Goal: Task Accomplishment & Management: Use online tool/utility

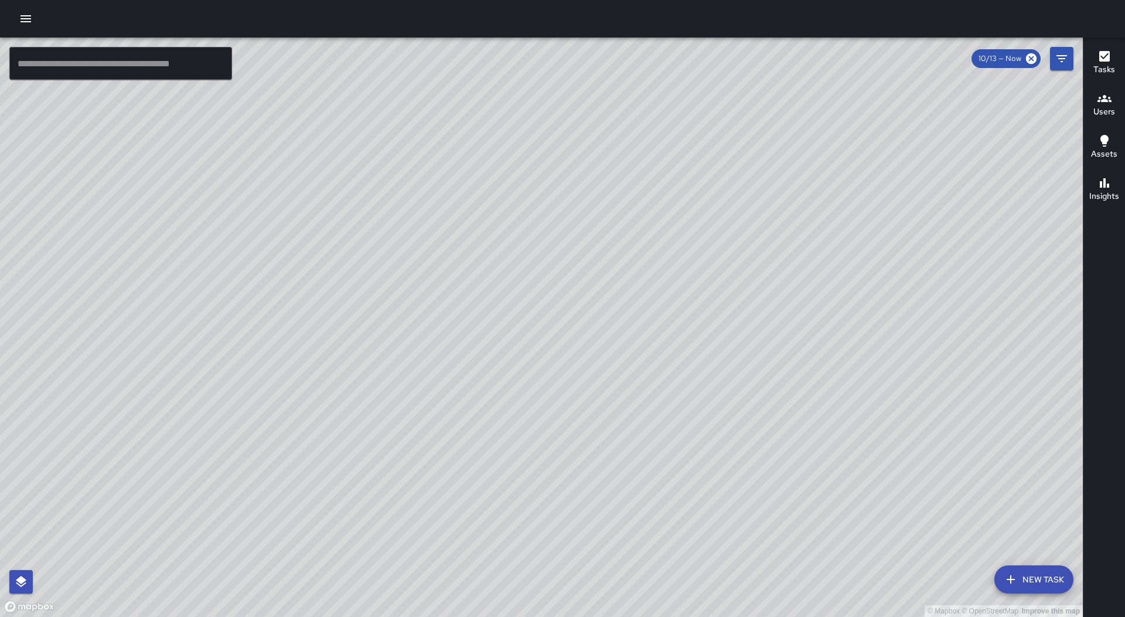
click at [32, 22] on icon "button" at bounding box center [26, 19] width 14 height 14
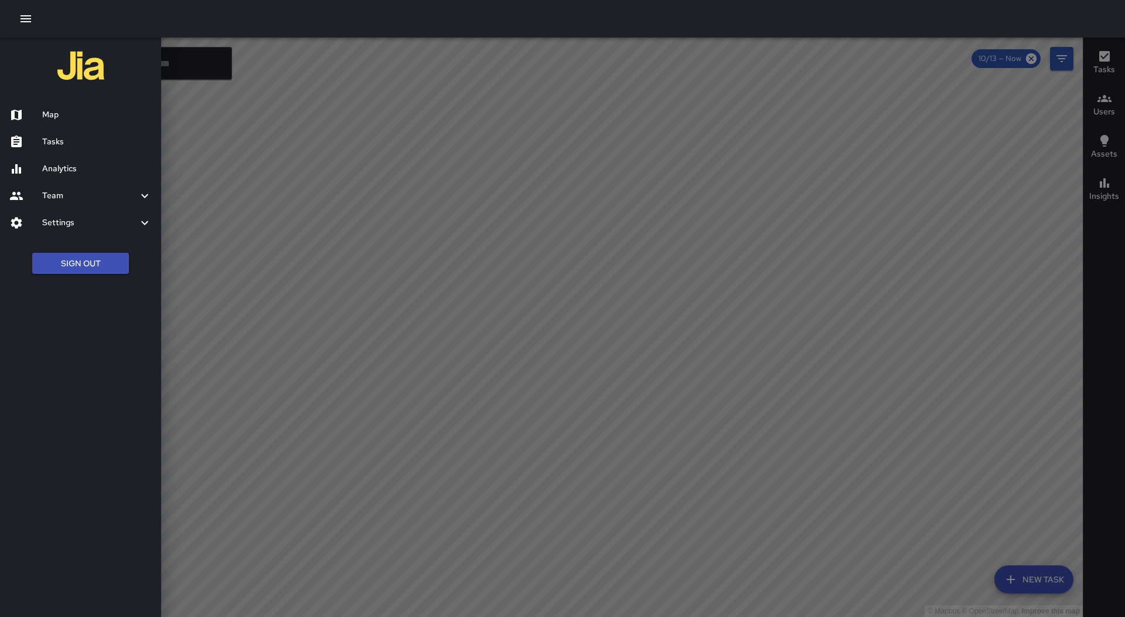
click at [73, 140] on h6 "Tasks" at bounding box center [97, 141] width 110 height 13
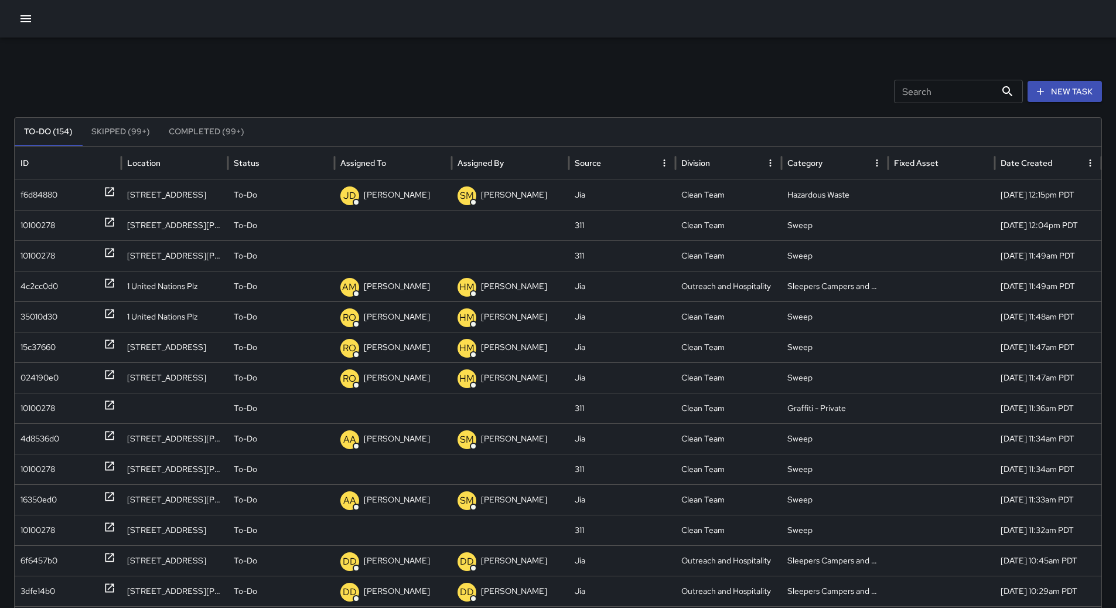
click at [400, 161] on icon "Sort" at bounding box center [395, 163] width 11 height 11
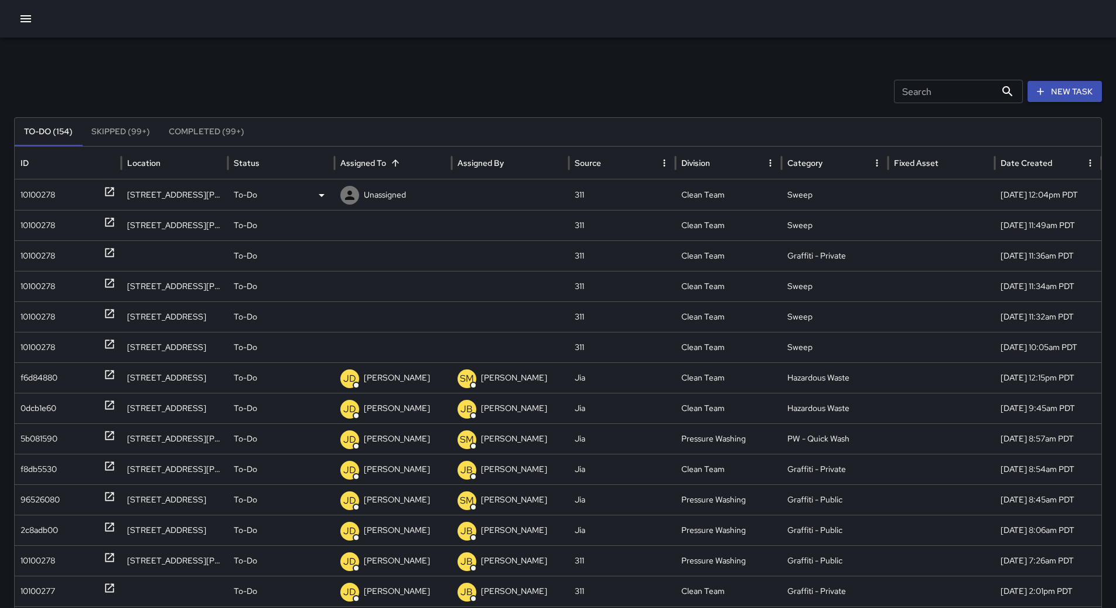
click at [53, 195] on div "10100278" at bounding box center [38, 195] width 35 height 30
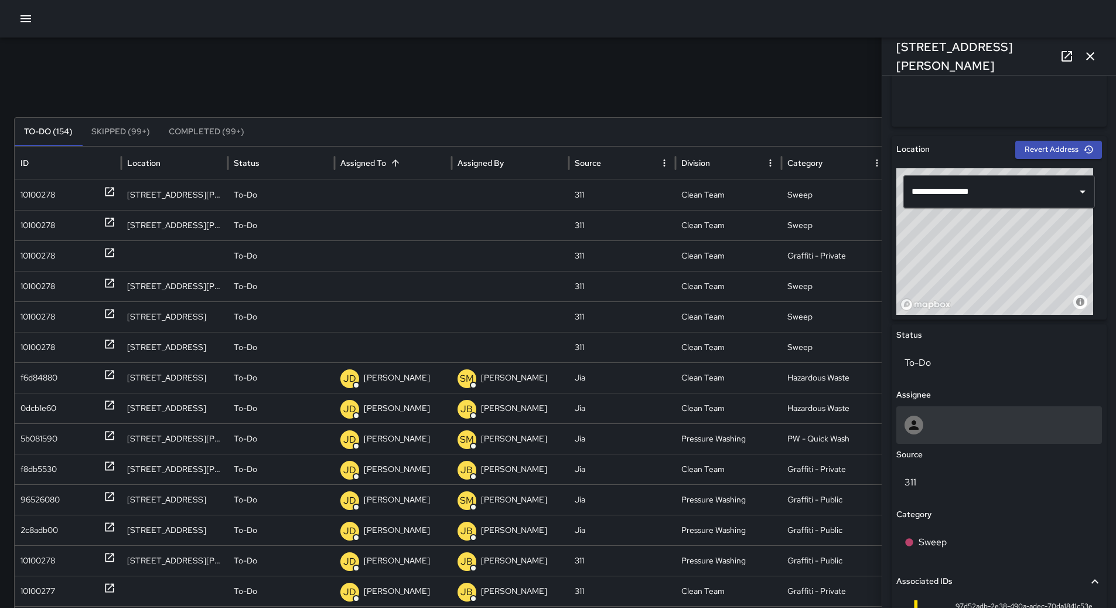
scroll to position [469, 0]
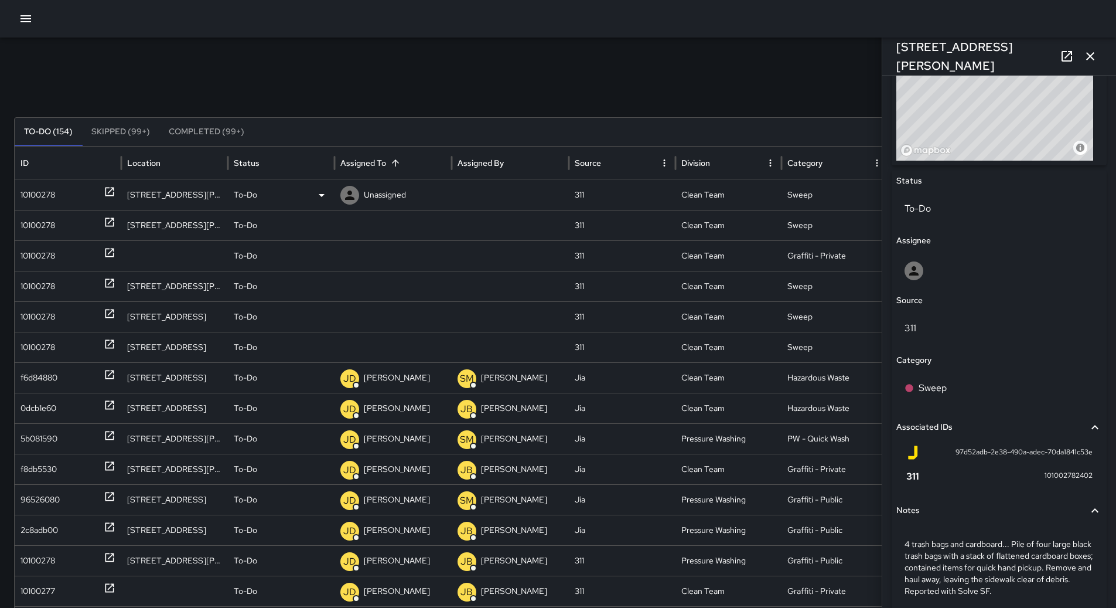
click at [315, 196] on icon at bounding box center [322, 195] width 14 height 14
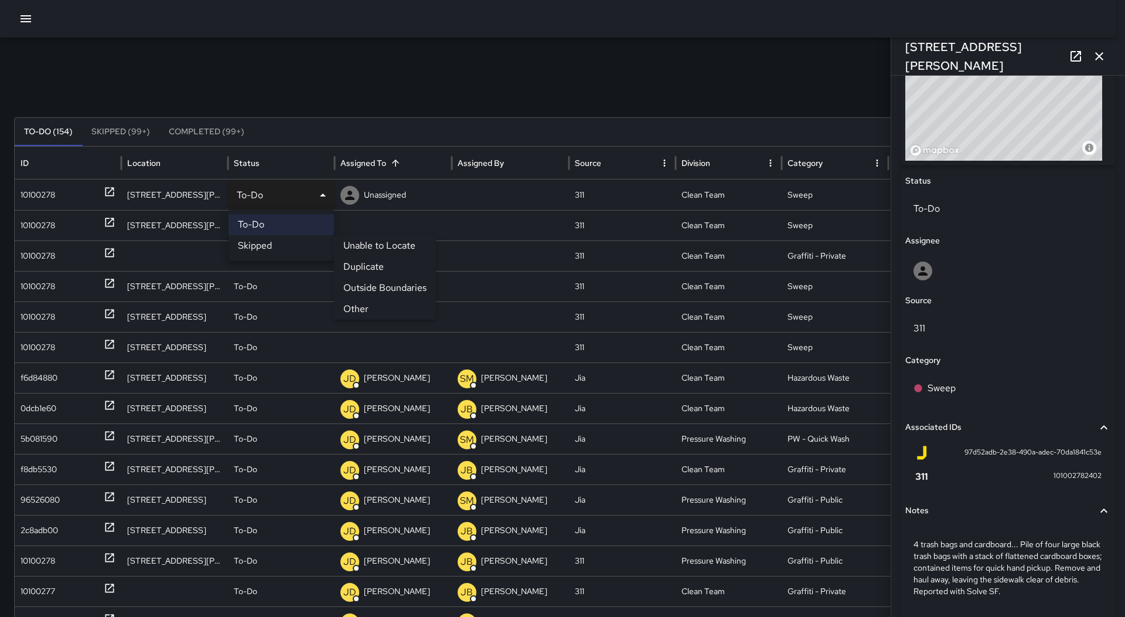
click at [369, 305] on li "Other" at bounding box center [385, 308] width 102 height 21
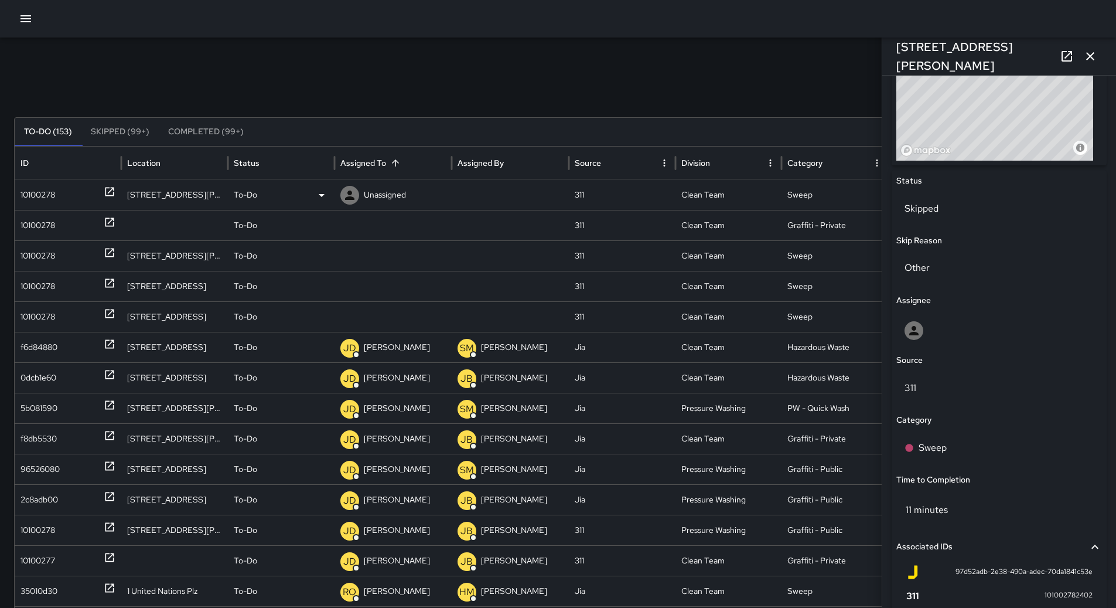
click at [80, 199] on div "10100278" at bounding box center [68, 195] width 95 height 30
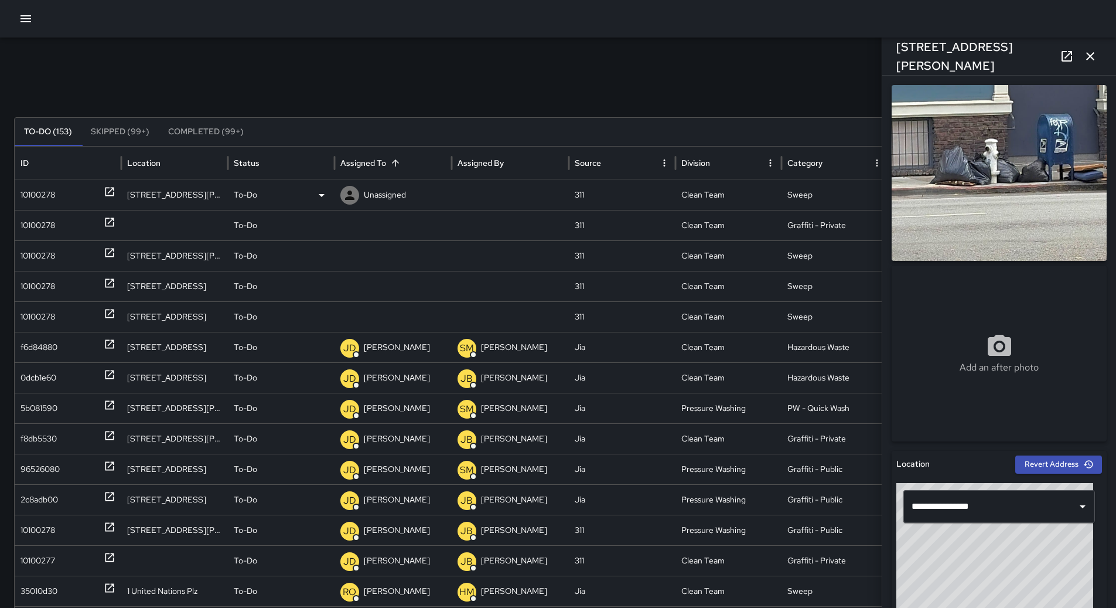
click at [322, 190] on icon at bounding box center [322, 195] width 14 height 14
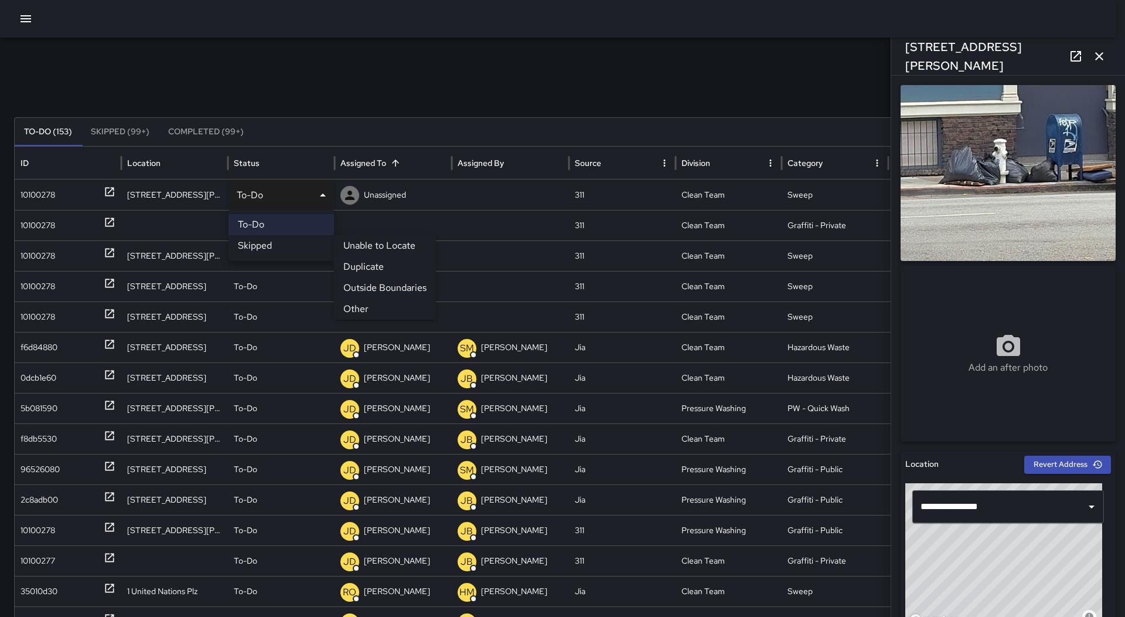
click at [373, 305] on li "Other" at bounding box center [385, 308] width 102 height 21
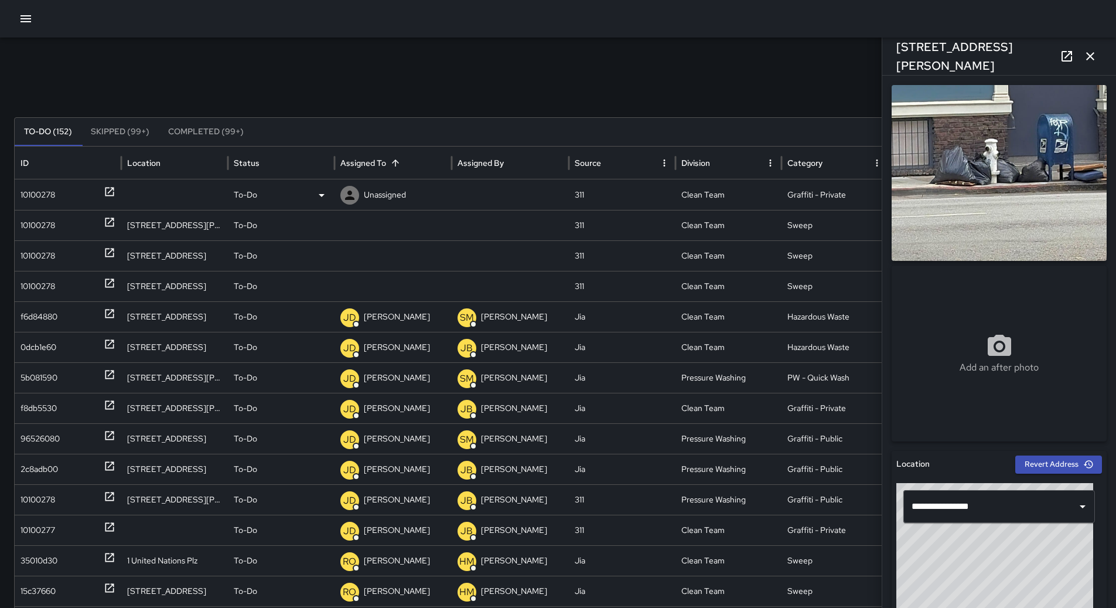
click at [94, 193] on div "10100278" at bounding box center [68, 195] width 95 height 30
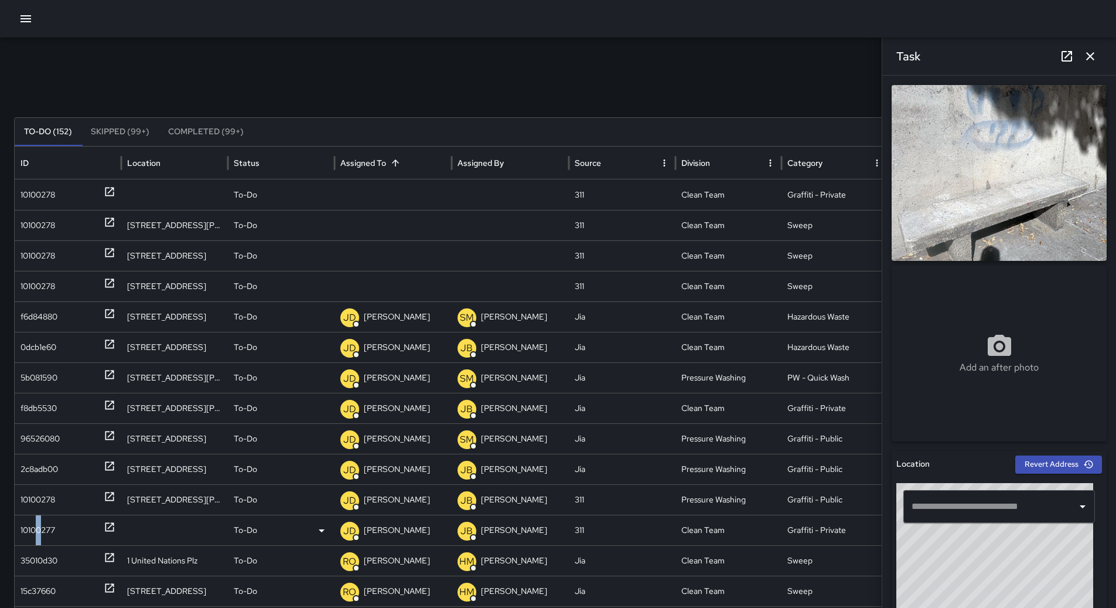
click at [42, 523] on div "10100277" at bounding box center [38, 530] width 35 height 30
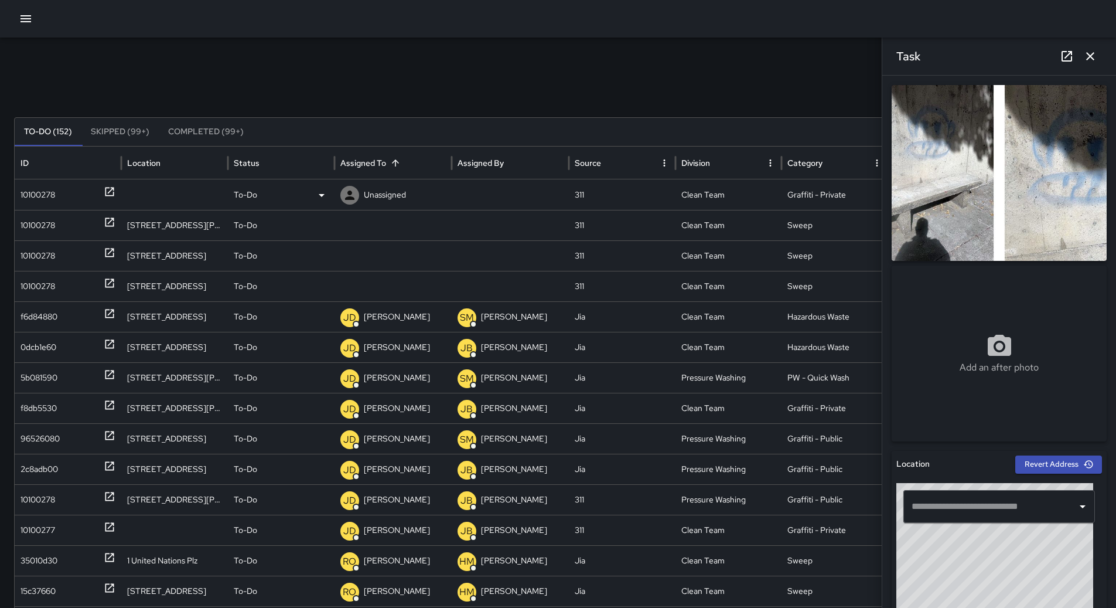
click at [74, 204] on div "10100278" at bounding box center [68, 195] width 95 height 30
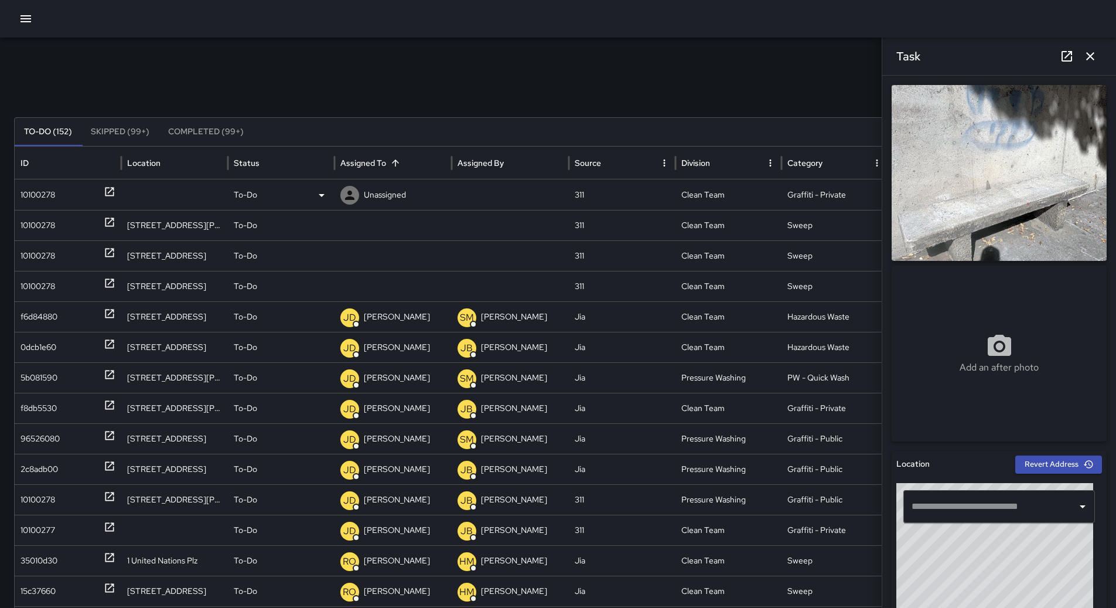
click at [308, 192] on div "To-Do" at bounding box center [281, 195] width 95 height 30
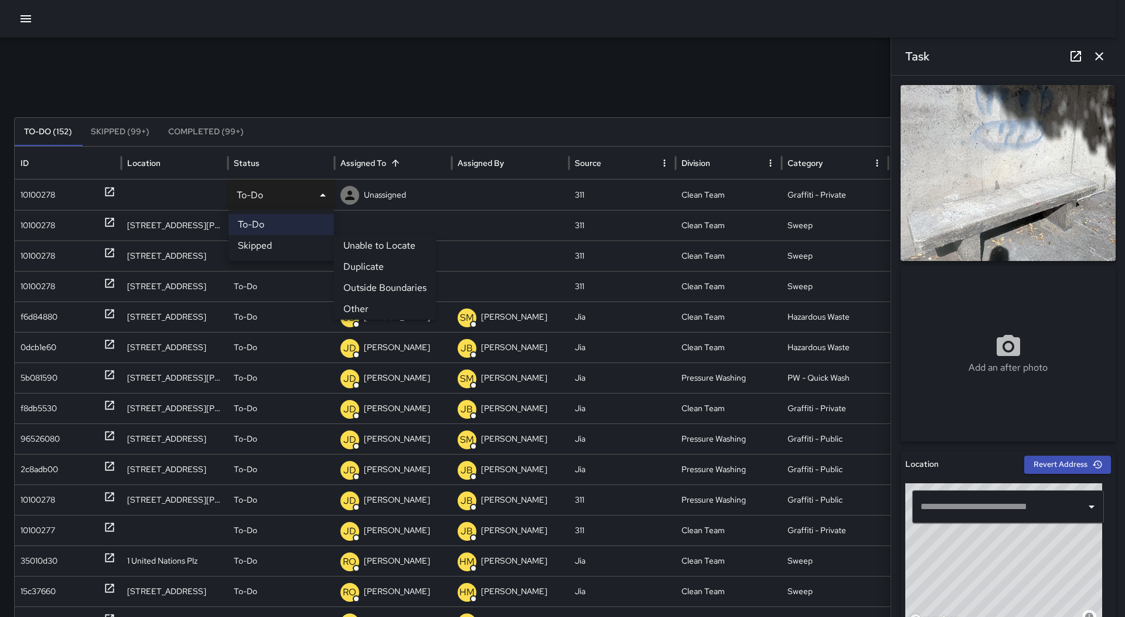
click at [511, 57] on div at bounding box center [562, 308] width 1125 height 617
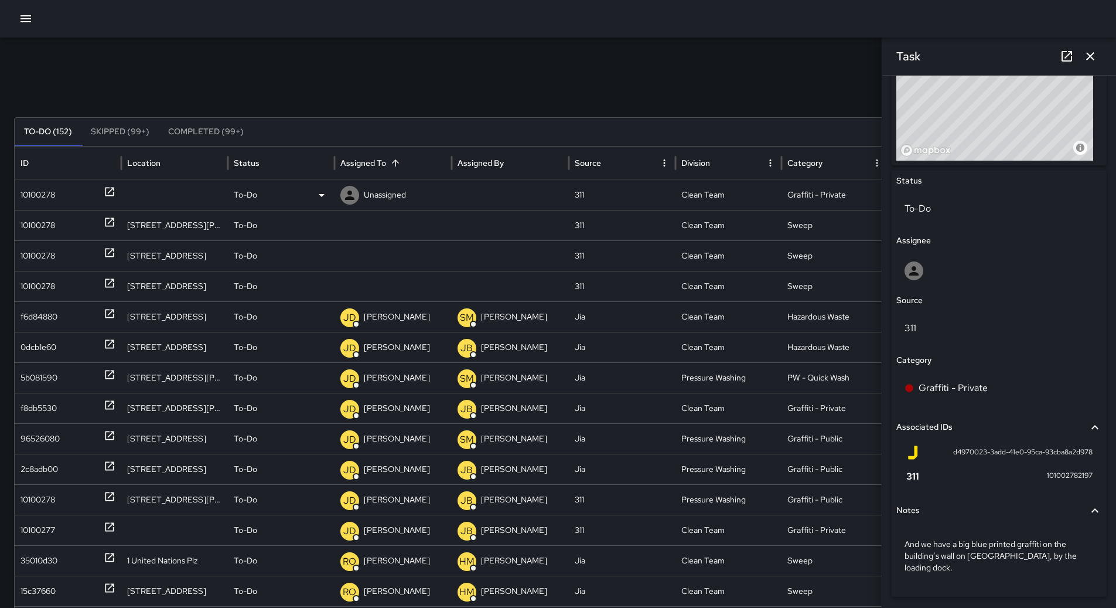
click at [307, 192] on div "To-Do" at bounding box center [281, 195] width 95 height 30
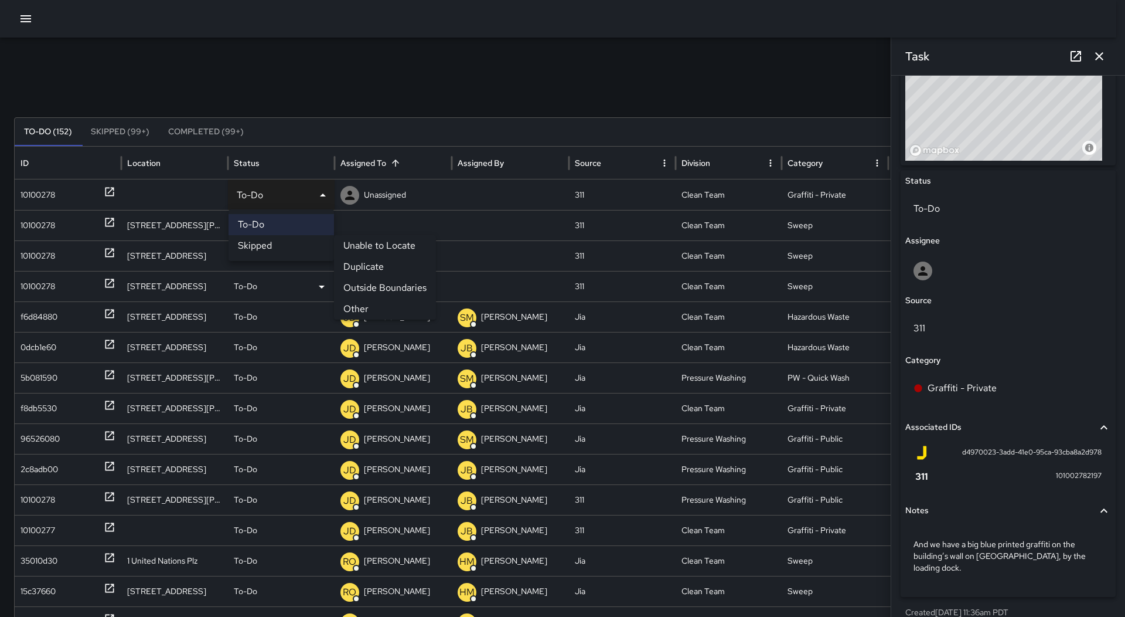
click at [386, 261] on li "Duplicate" at bounding box center [385, 266] width 102 height 21
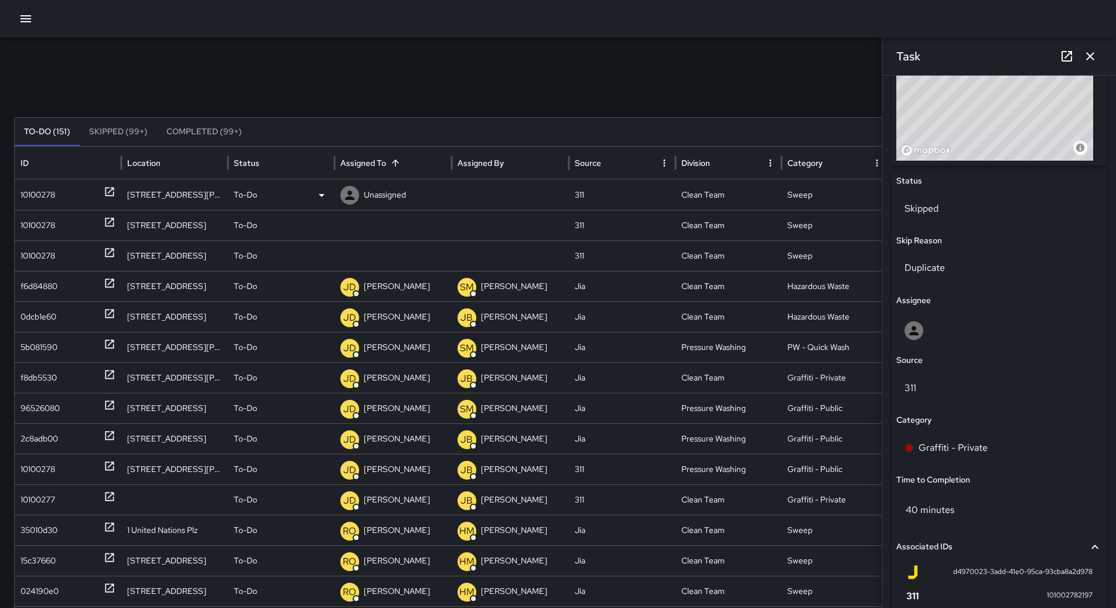
click at [63, 185] on div "10100278" at bounding box center [68, 195] width 95 height 30
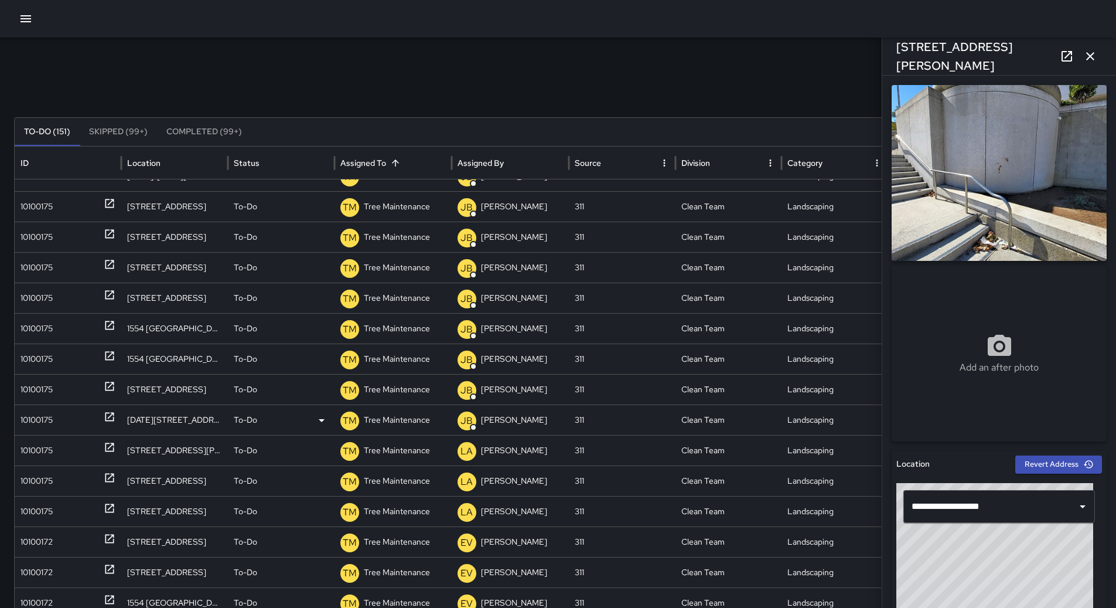
scroll to position [0, 0]
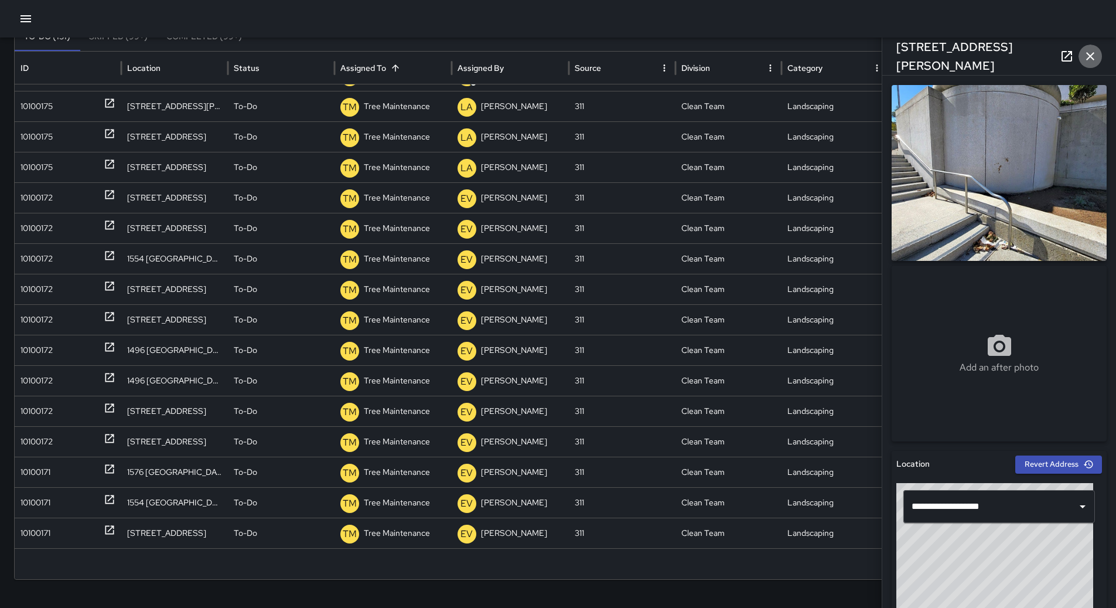
click at [1098, 49] on button "button" at bounding box center [1090, 56] width 23 height 23
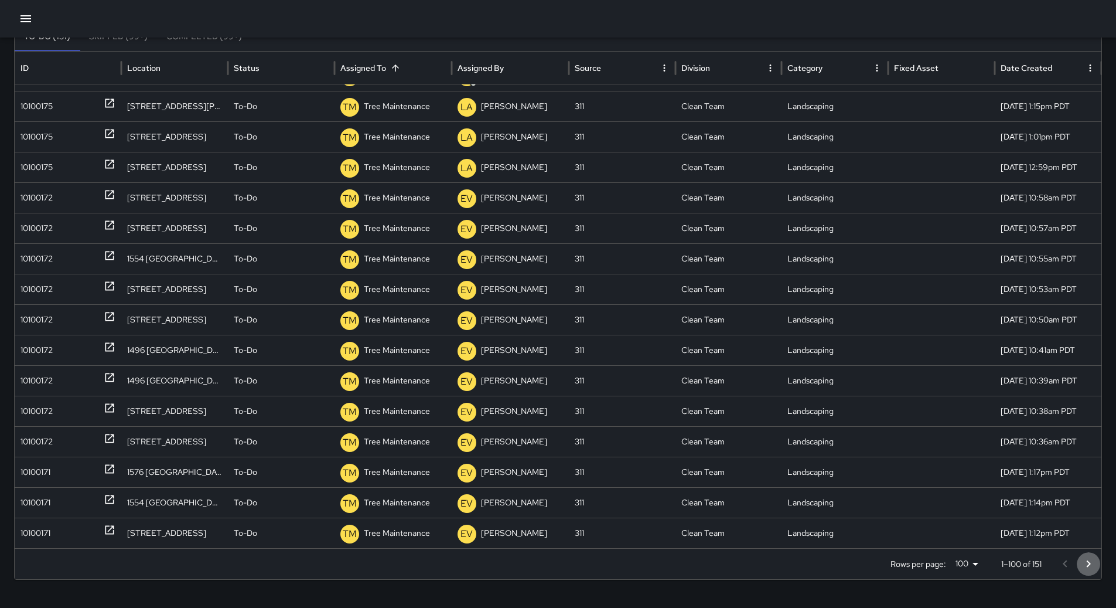
click at [1093, 561] on icon "Go to next page" at bounding box center [1089, 564] width 14 height 14
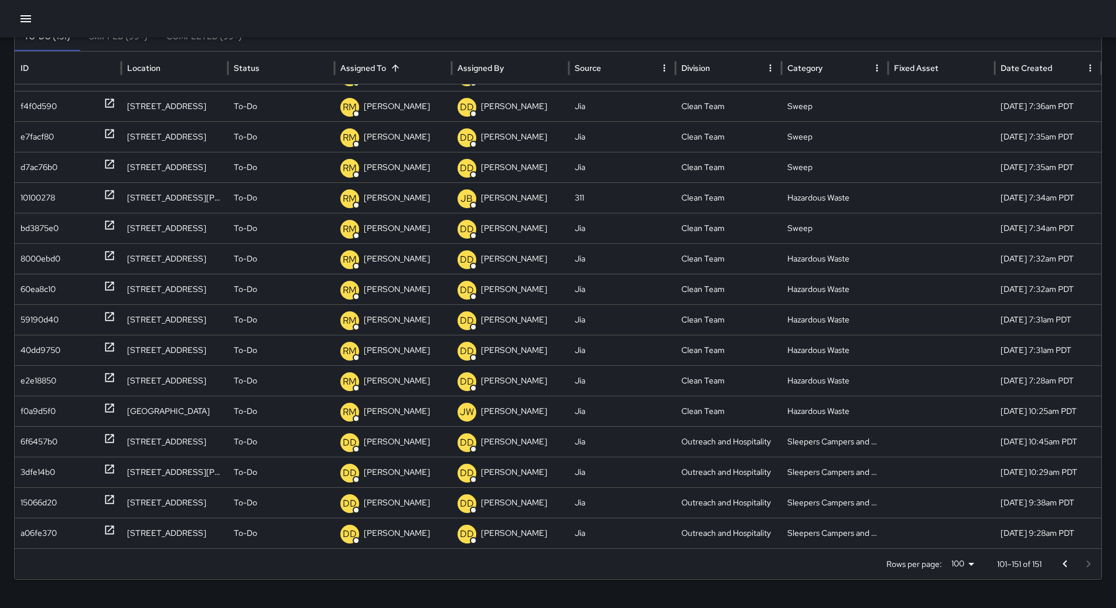
click at [22, 28] on button "button" at bounding box center [25, 18] width 23 height 23
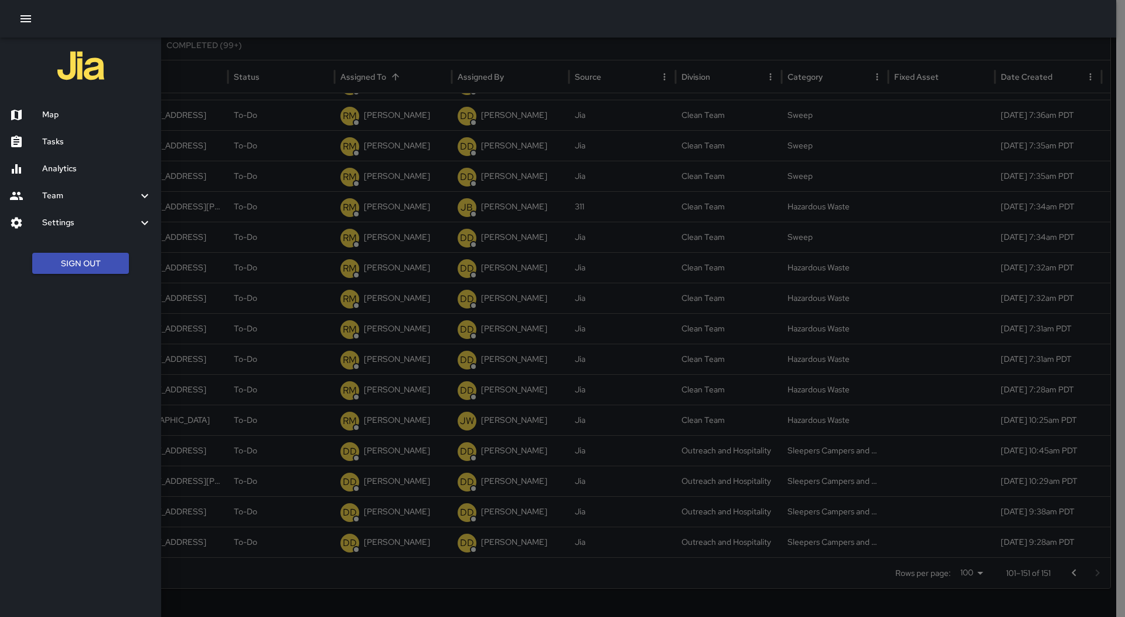
click at [53, 110] on h6 "Map" at bounding box center [97, 114] width 110 height 13
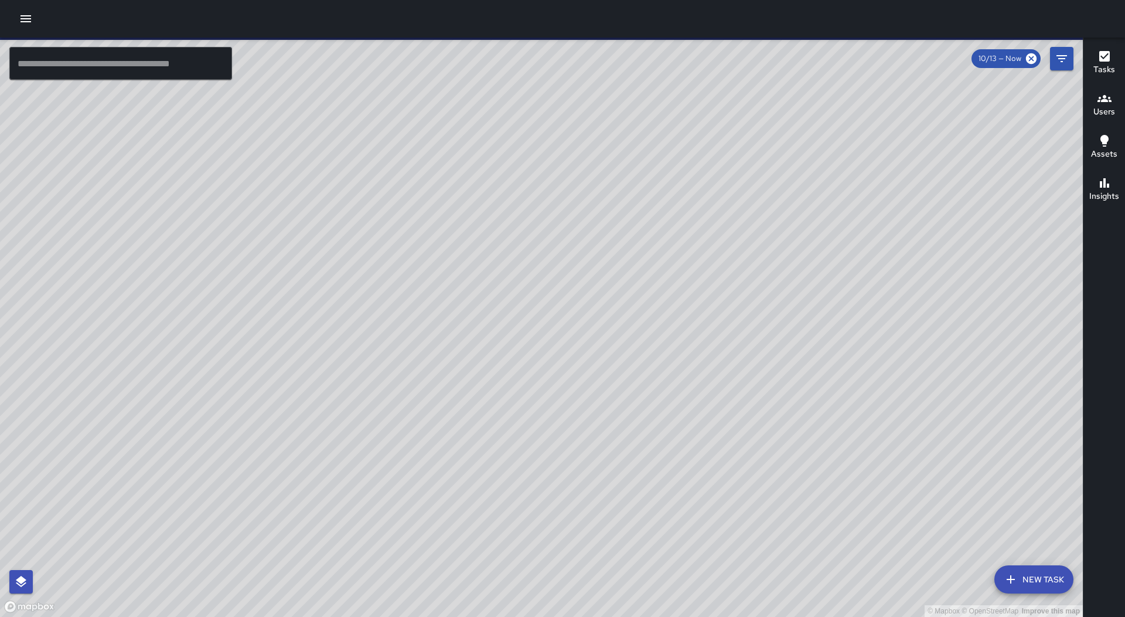
click at [33, 19] on button "button" at bounding box center [25, 18] width 23 height 23
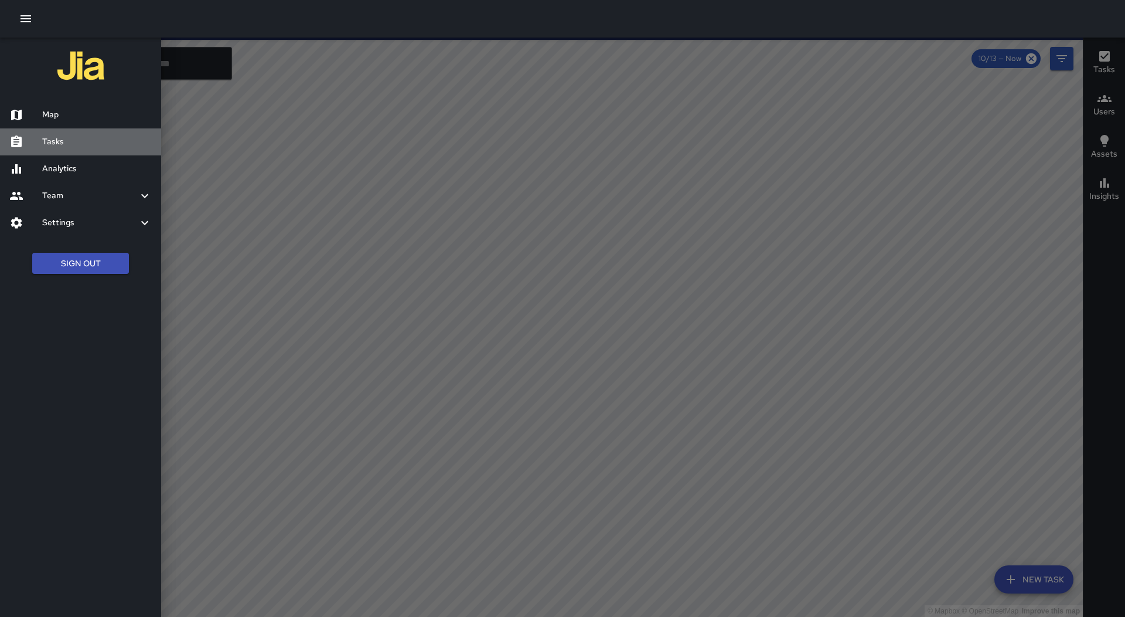
click at [81, 139] on h6 "Tasks" at bounding box center [97, 141] width 110 height 13
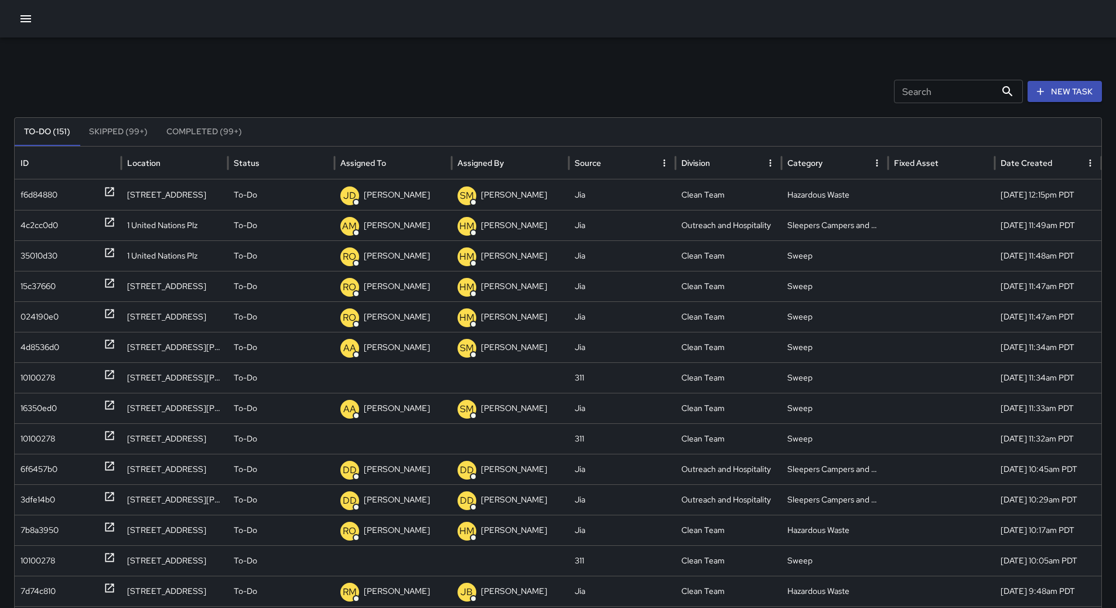
click at [400, 163] on icon "Sort" at bounding box center [395, 163] width 11 height 11
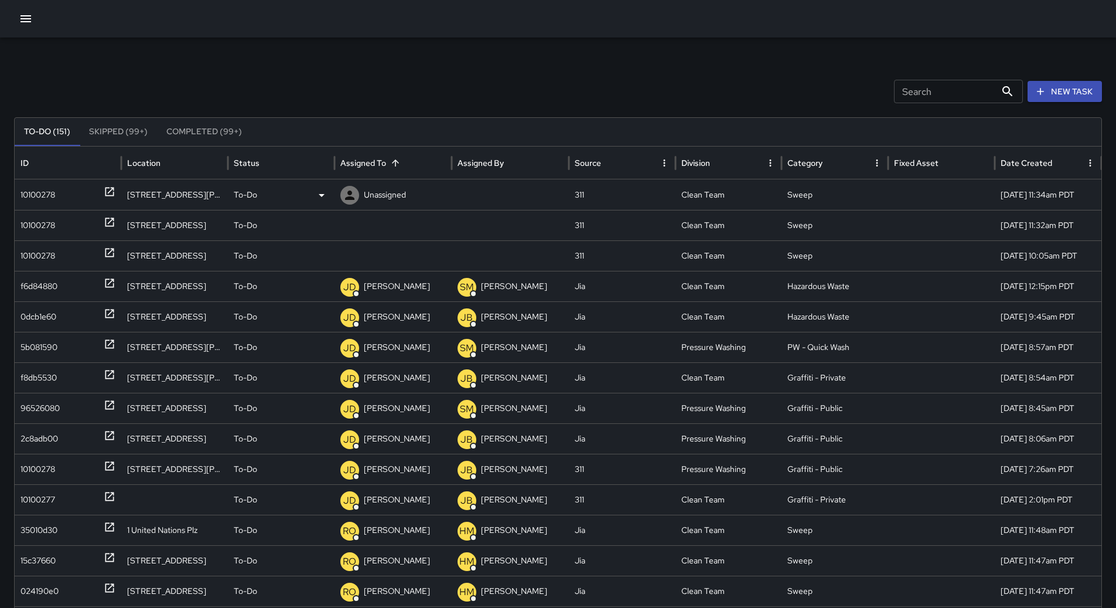
click at [79, 191] on div "10100278" at bounding box center [68, 195] width 95 height 30
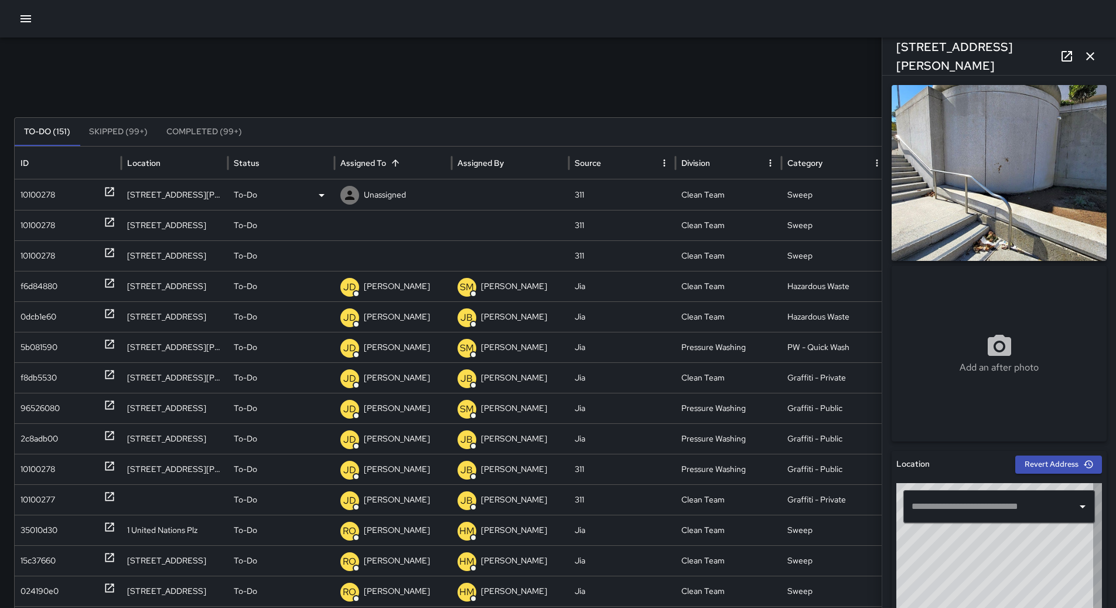
type input "**********"
click at [321, 193] on icon at bounding box center [322, 195] width 14 height 14
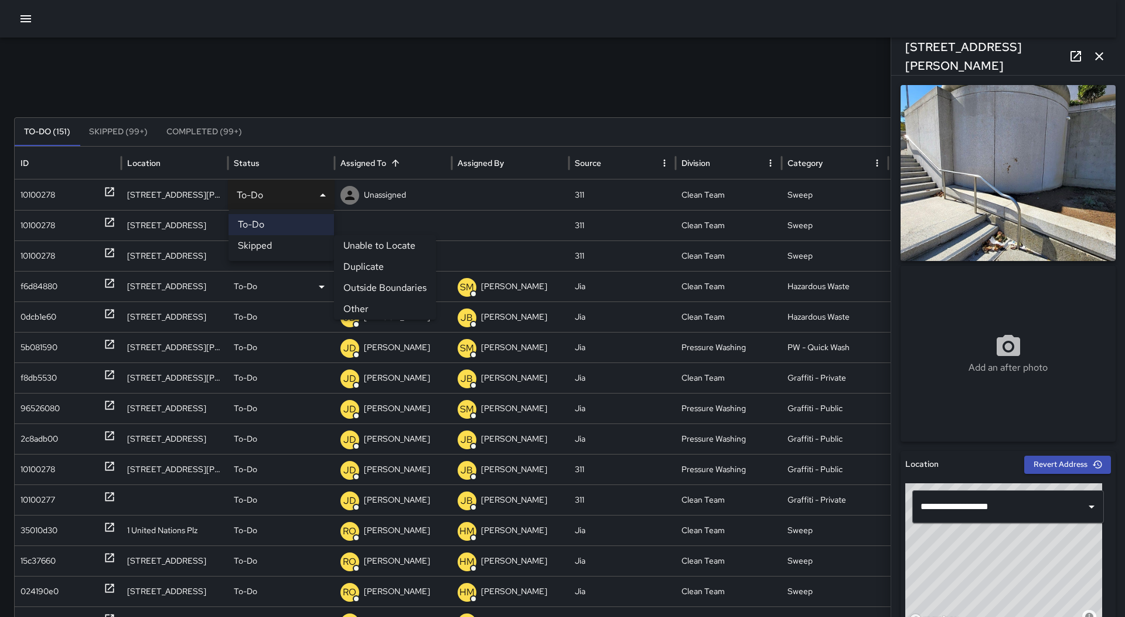
click at [405, 283] on li "Outside Boundaries" at bounding box center [385, 287] width 102 height 21
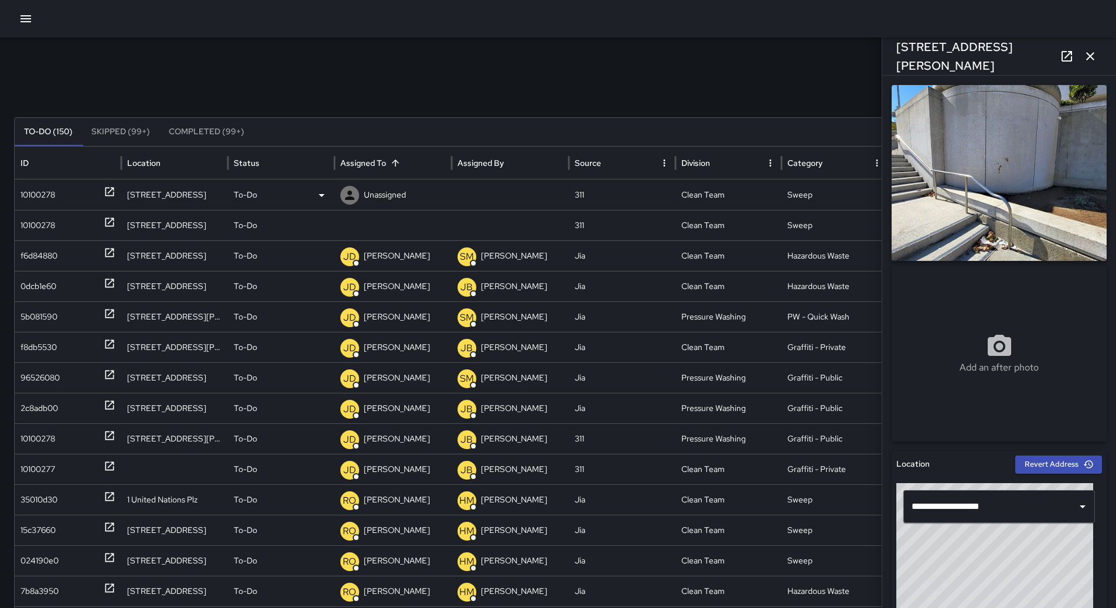
click at [38, 204] on div "10100278" at bounding box center [38, 195] width 35 height 30
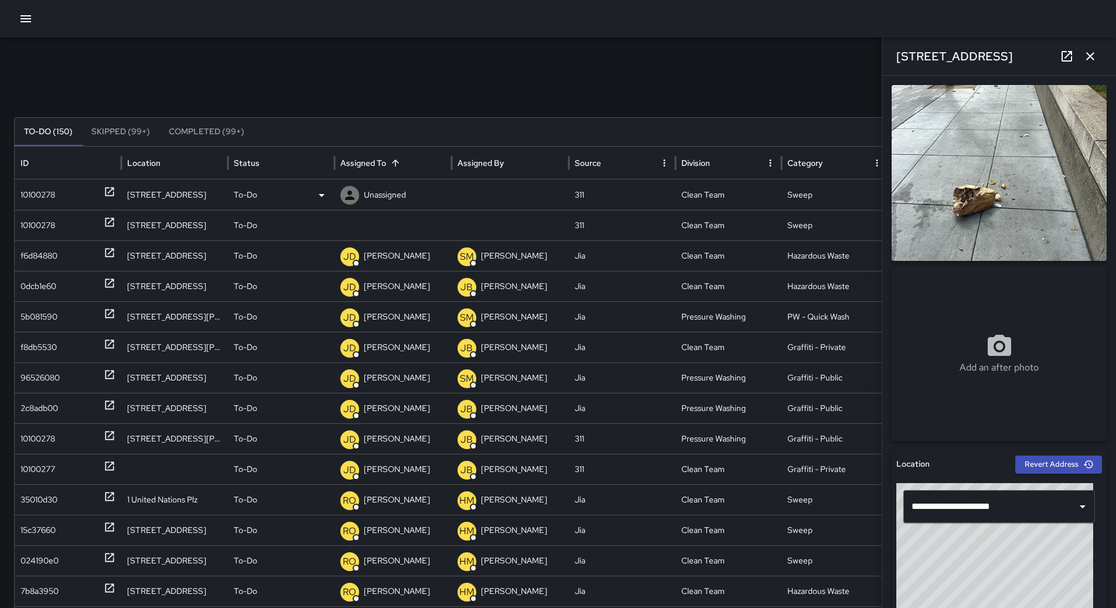
click at [45, 193] on div "10100278" at bounding box center [38, 195] width 35 height 30
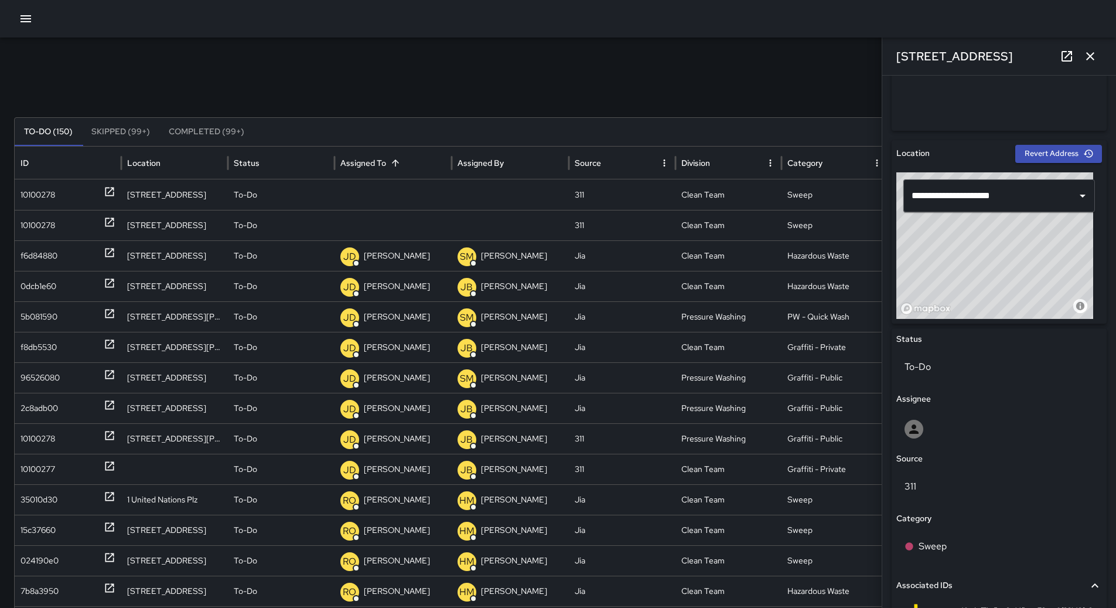
scroll to position [83, 0]
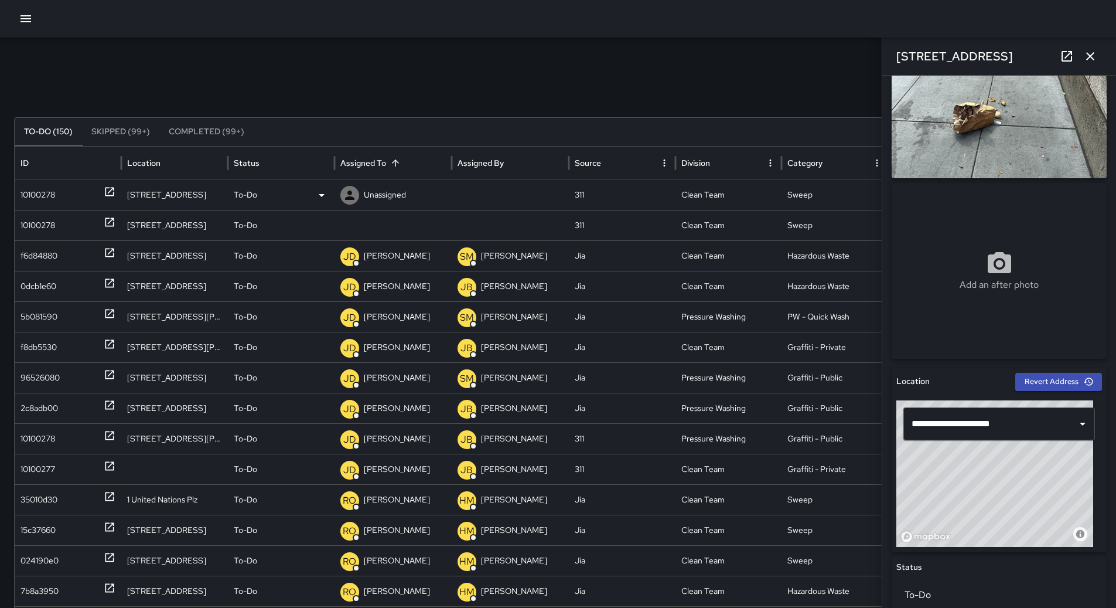
click at [82, 183] on div "10100278" at bounding box center [68, 195] width 95 height 30
click at [408, 200] on div "Unassigned" at bounding box center [392, 195] width 105 height 30
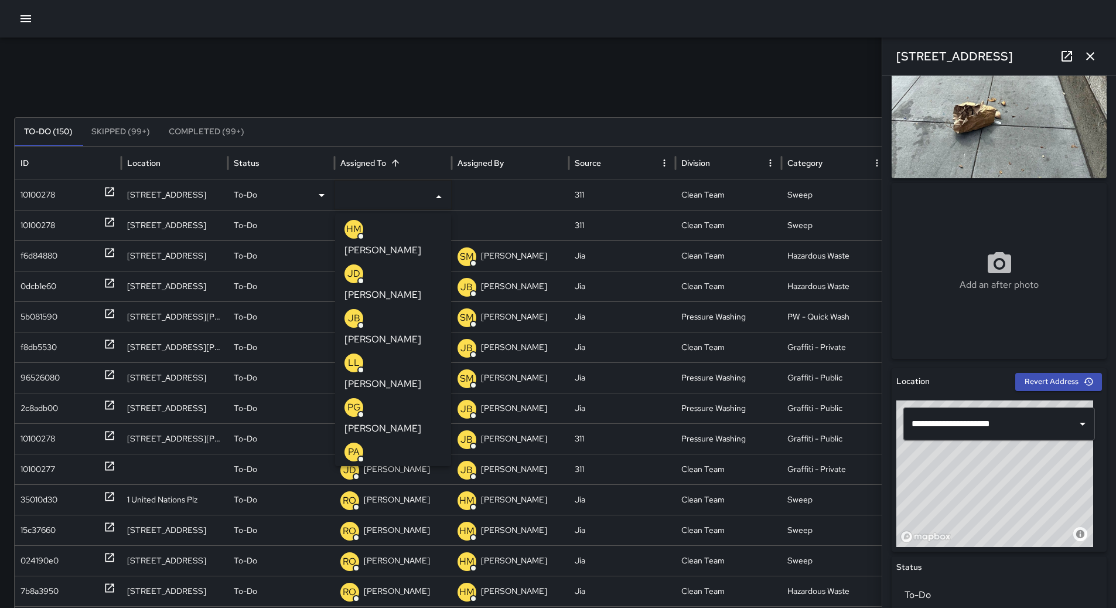
scroll to position [234, 0]
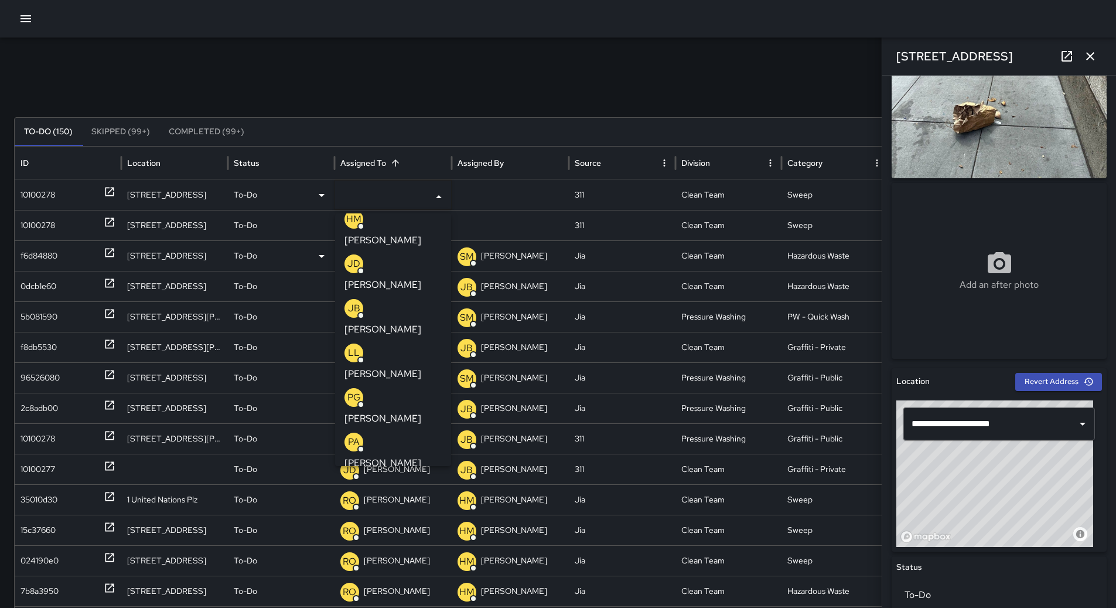
click at [403, 343] on div "LL [PERSON_NAME]" at bounding box center [393, 362] width 97 height 38
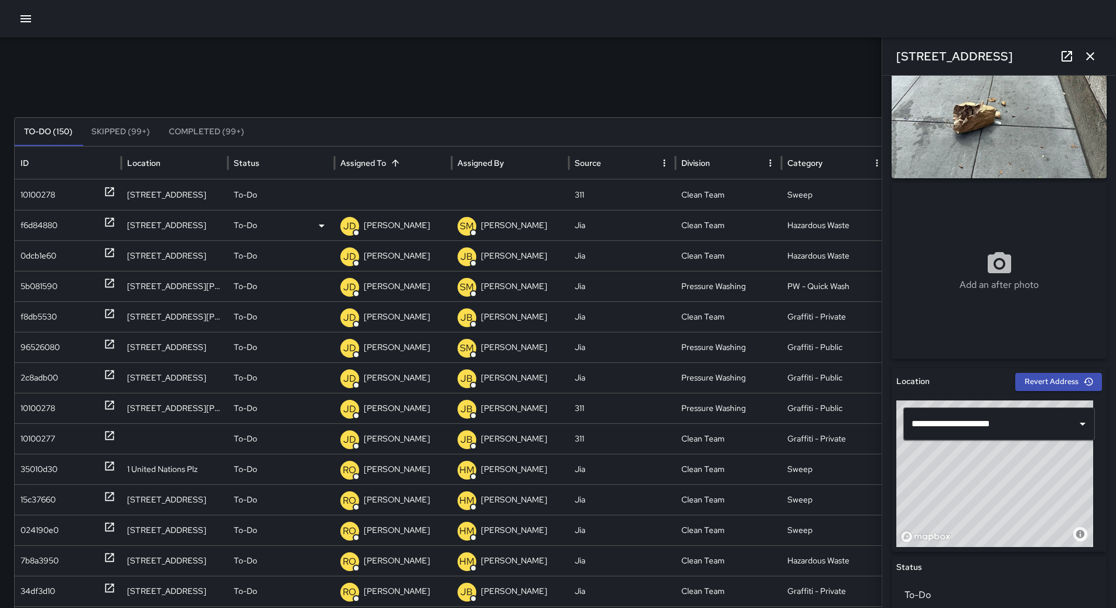
scroll to position [0, 0]
click at [65, 192] on div "10100278" at bounding box center [68, 195] width 95 height 30
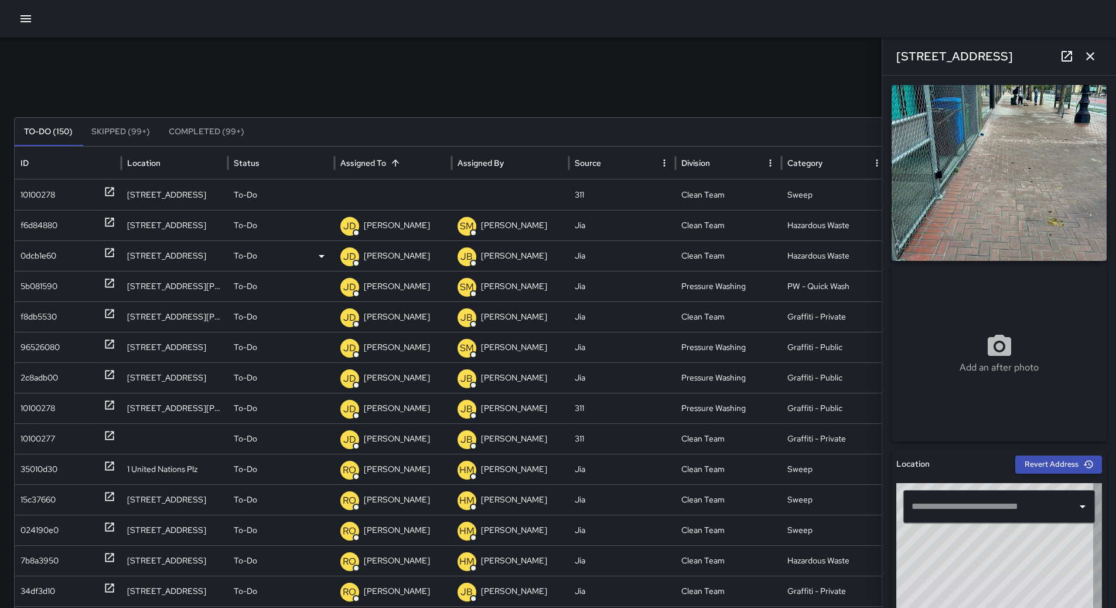
type input "**********"
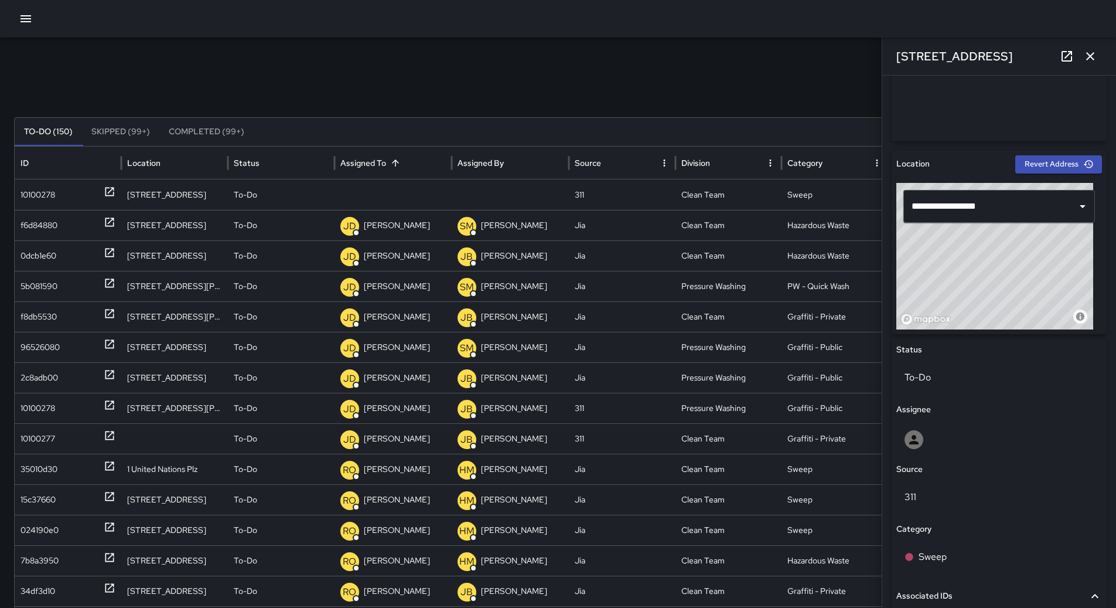
scroll to position [293, 0]
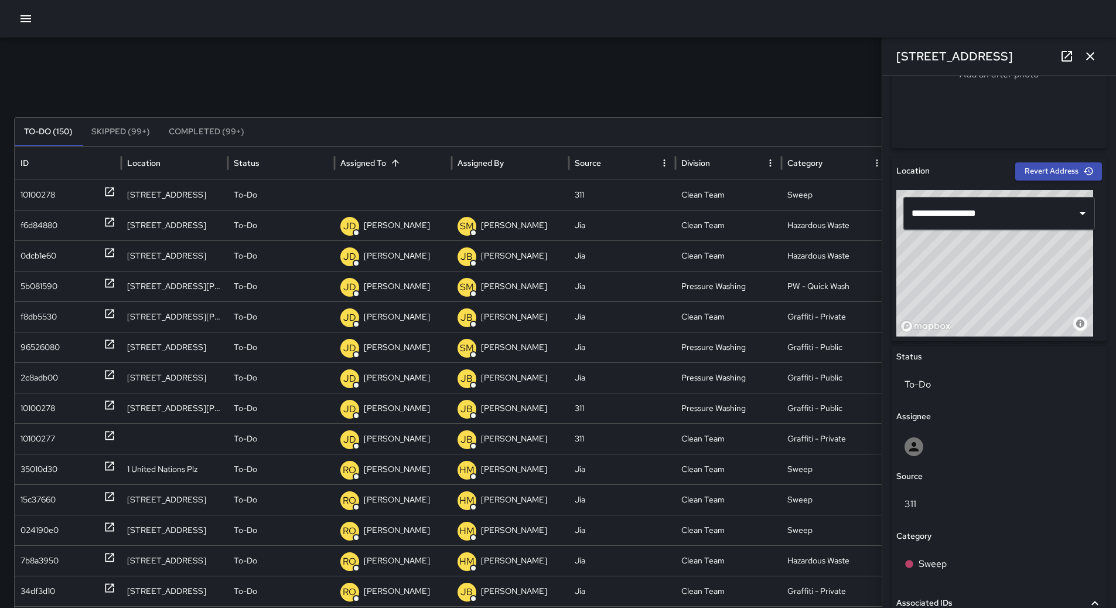
click at [22, 3] on div at bounding box center [558, 19] width 1116 height 38
click at [26, 14] on icon "button" at bounding box center [26, 19] width 14 height 14
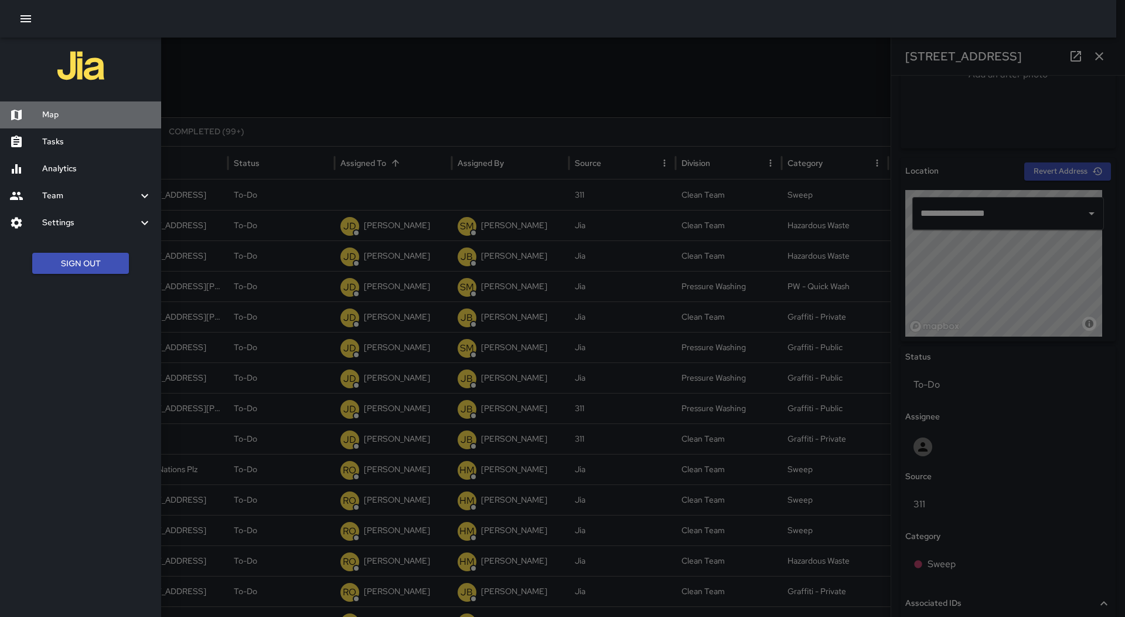
click at [64, 117] on h6 "Map" at bounding box center [97, 114] width 110 height 13
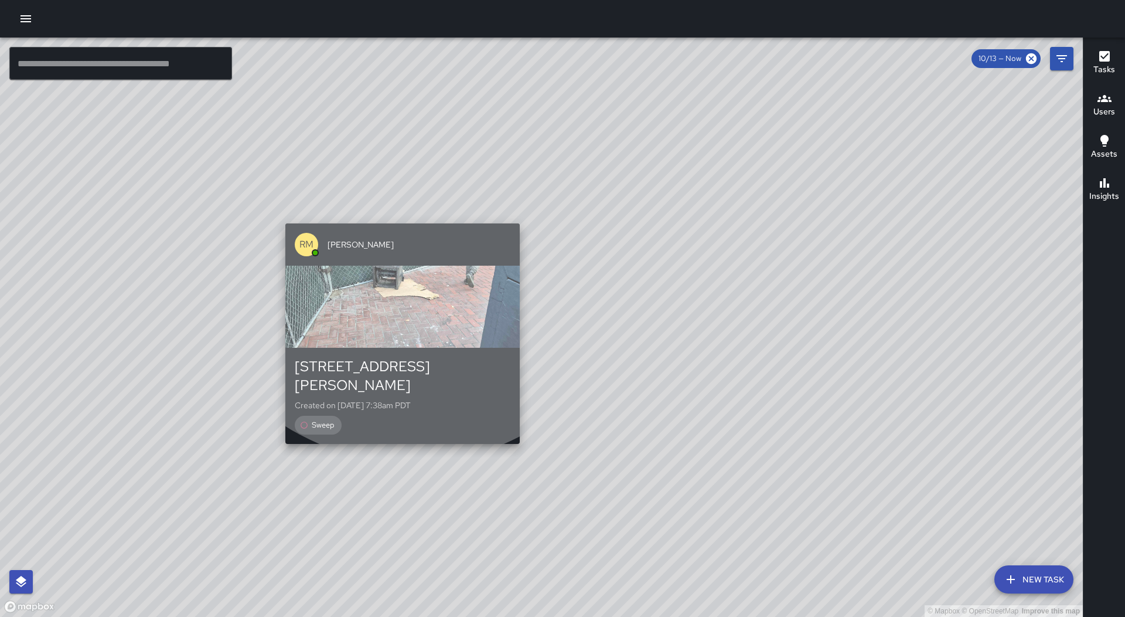
click at [411, 226] on div "RM [PERSON_NAME]" at bounding box center [402, 244] width 234 height 42
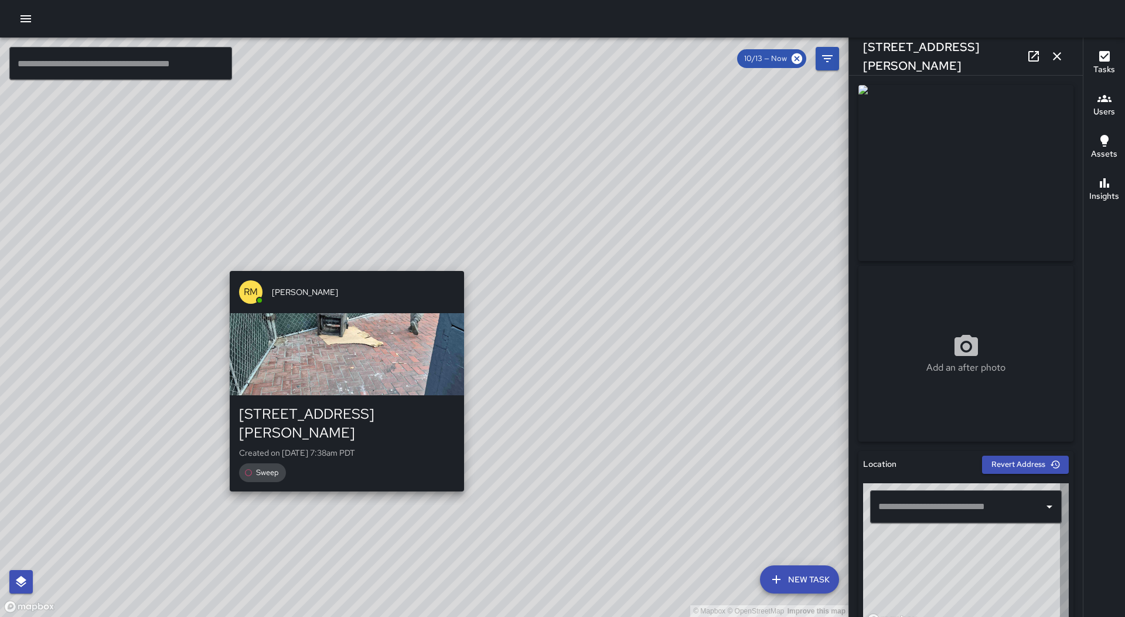
type input "**********"
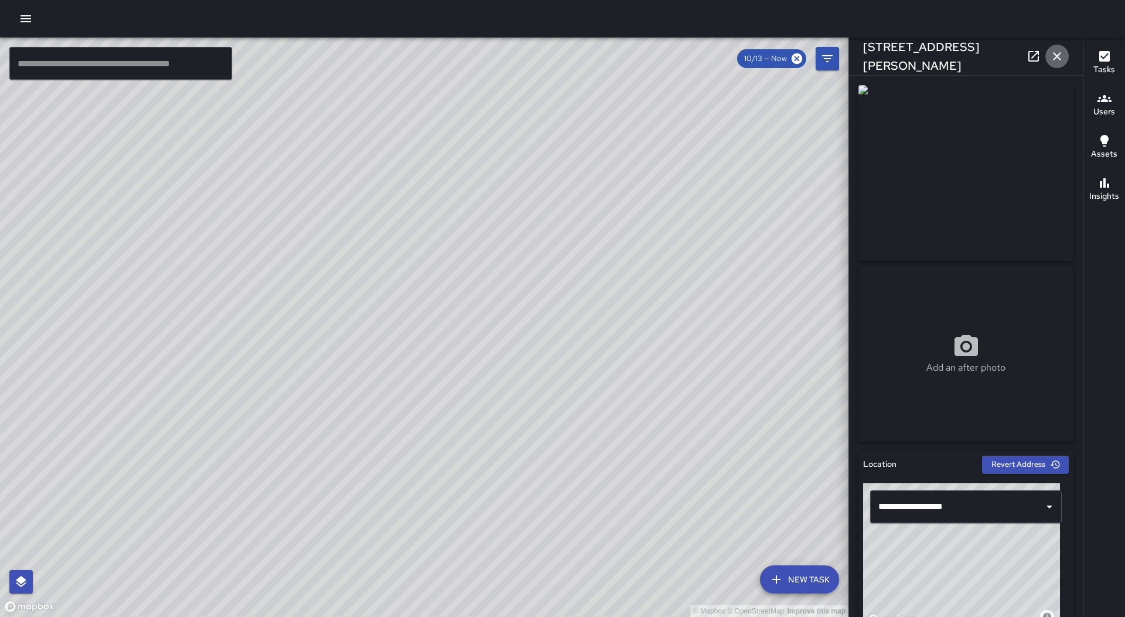
drag, startPoint x: 1058, startPoint y: 53, endPoint x: 1048, endPoint y: 55, distance: 10.6
click at [1059, 54] on icon "button" at bounding box center [1057, 56] width 14 height 14
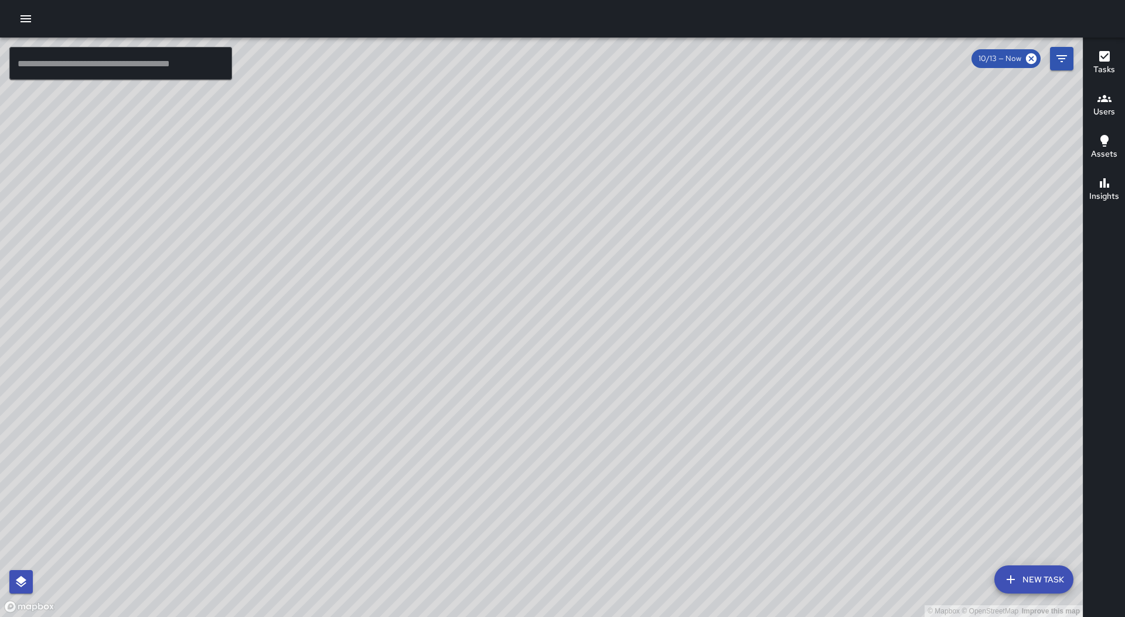
click at [15, 10] on div at bounding box center [562, 19] width 1125 height 38
click at [33, 23] on button "button" at bounding box center [25, 18] width 23 height 23
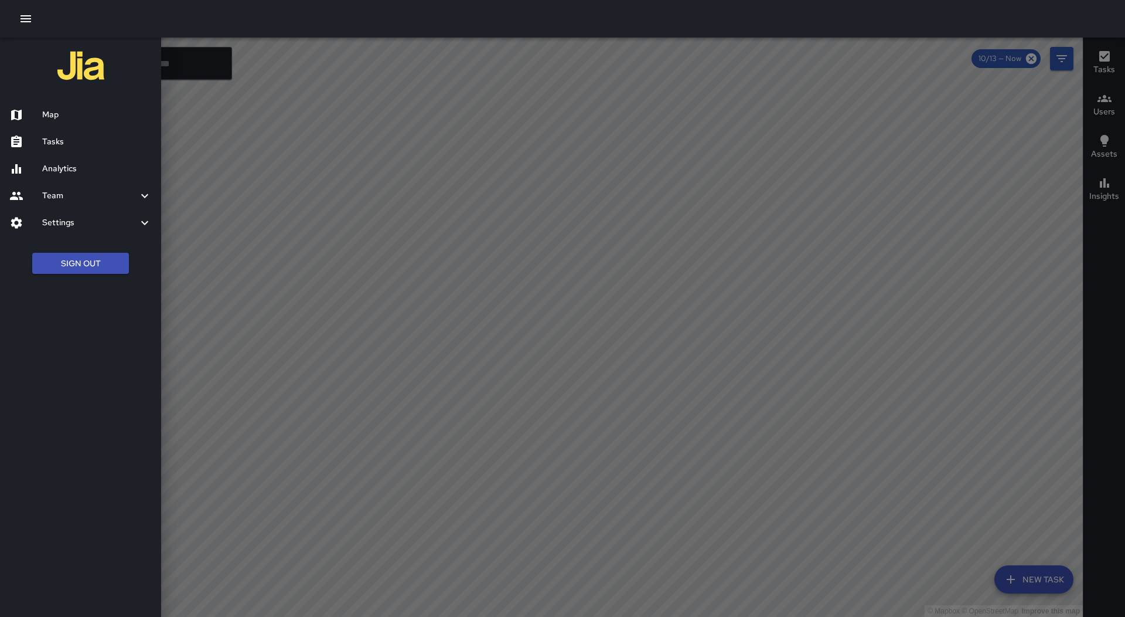
click at [65, 134] on div "Tasks" at bounding box center [80, 141] width 161 height 27
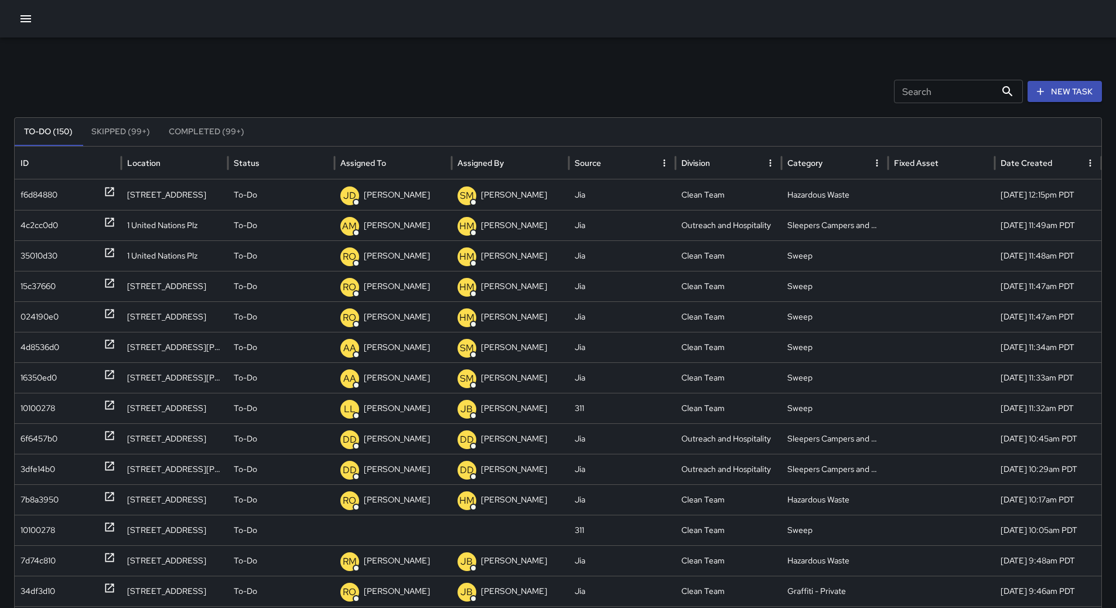
click at [395, 159] on icon "Sort" at bounding box center [395, 162] width 7 height 7
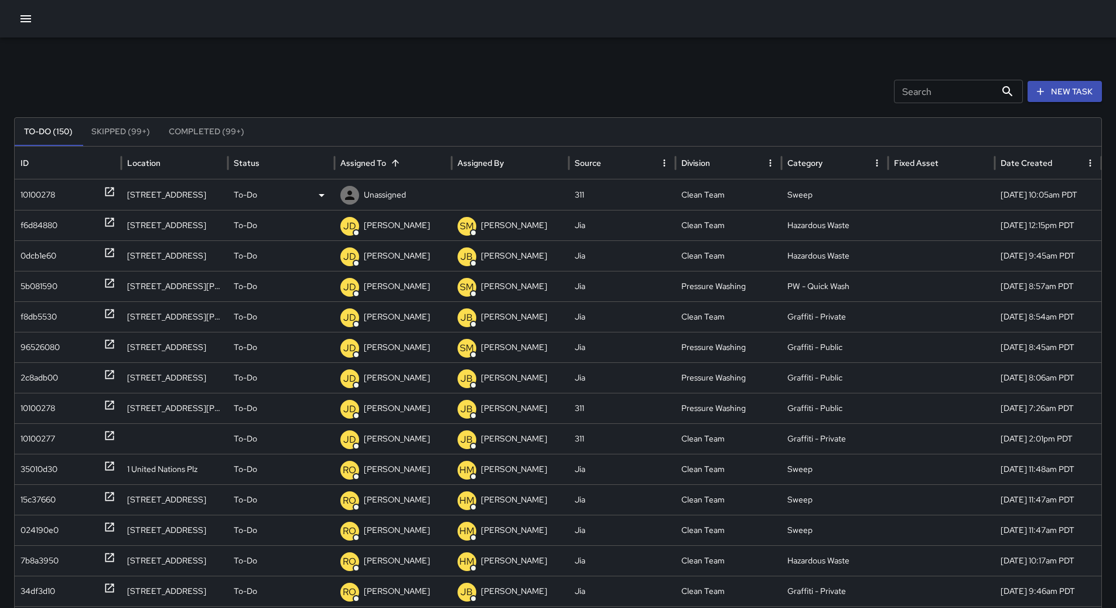
click at [393, 195] on p "Unassigned" at bounding box center [385, 195] width 42 height 30
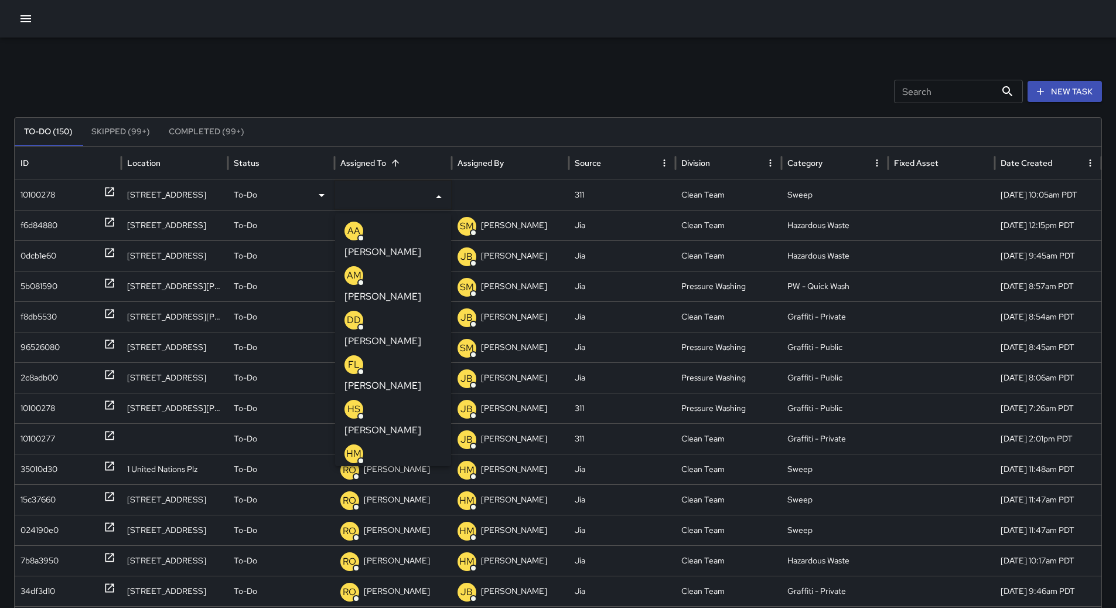
click at [42, 202] on div "10100278" at bounding box center [38, 195] width 35 height 30
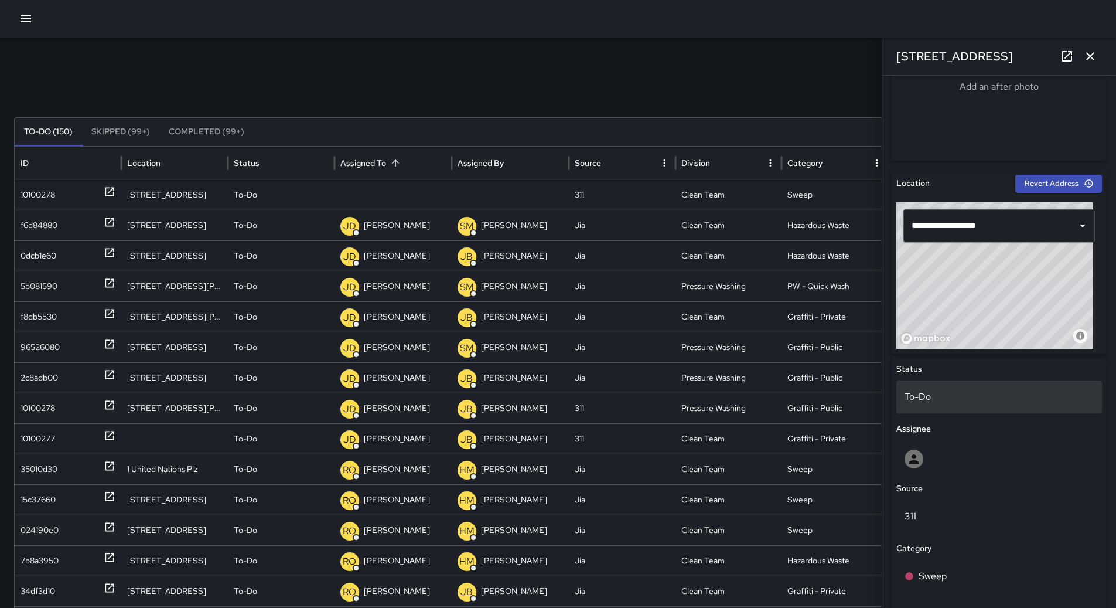
scroll to position [469, 0]
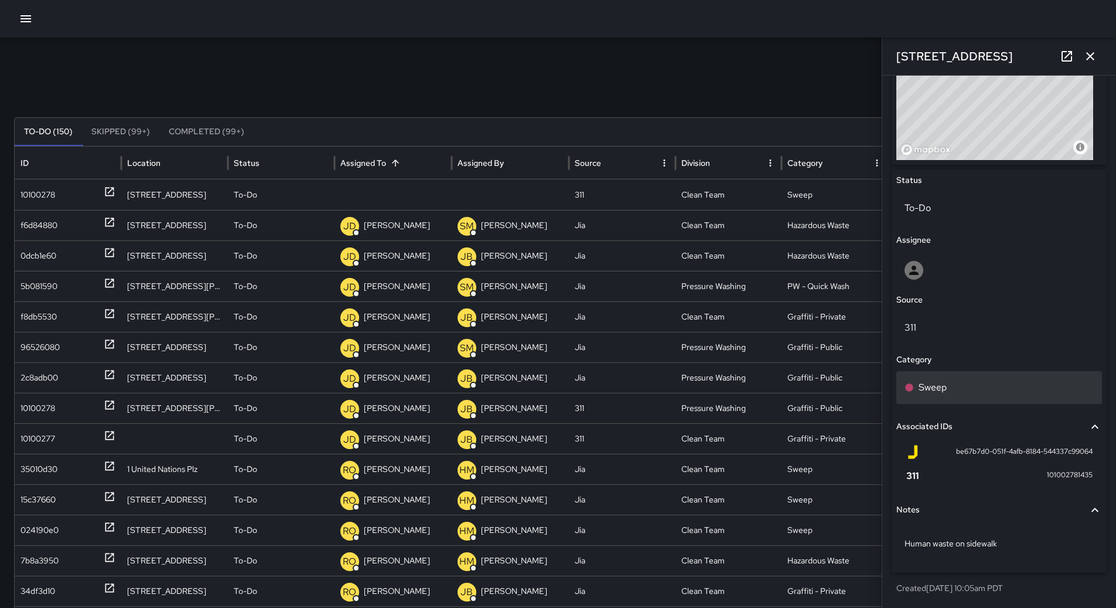
click at [962, 399] on div "Sweep" at bounding box center [1000, 387] width 206 height 33
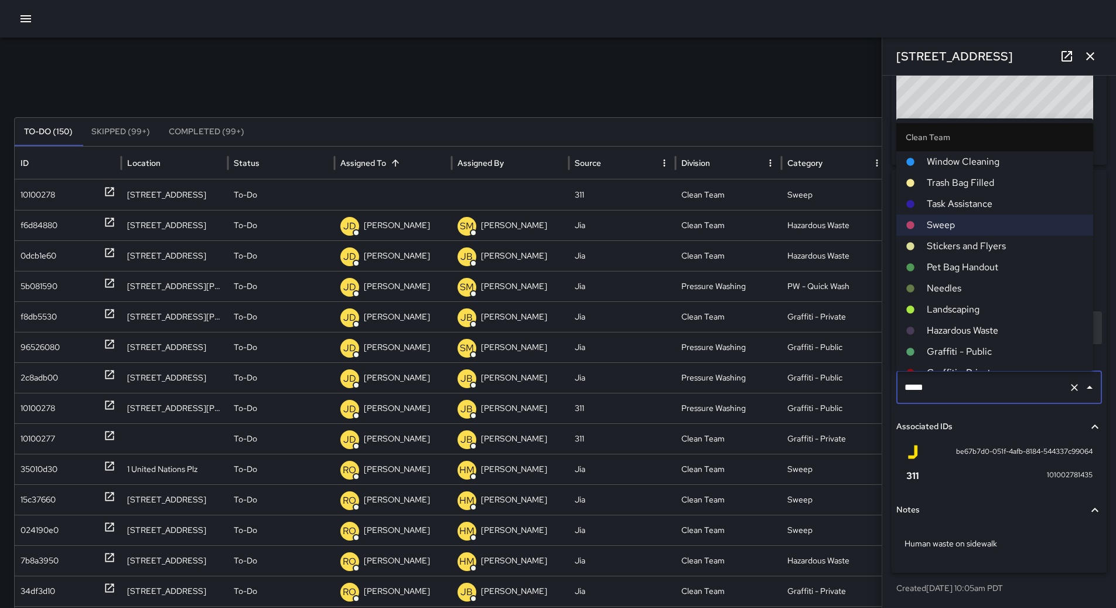
click at [966, 332] on span "Hazardous Waste" at bounding box center [1005, 330] width 157 height 14
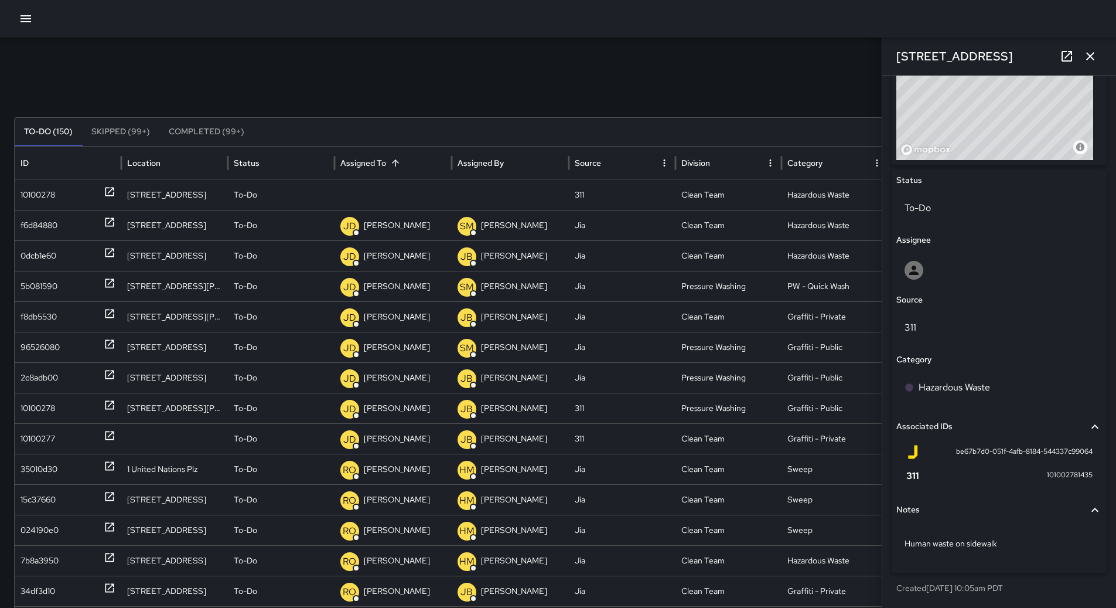
click at [0, 0] on p "Unassigned" at bounding box center [0, 0] width 0 height 0
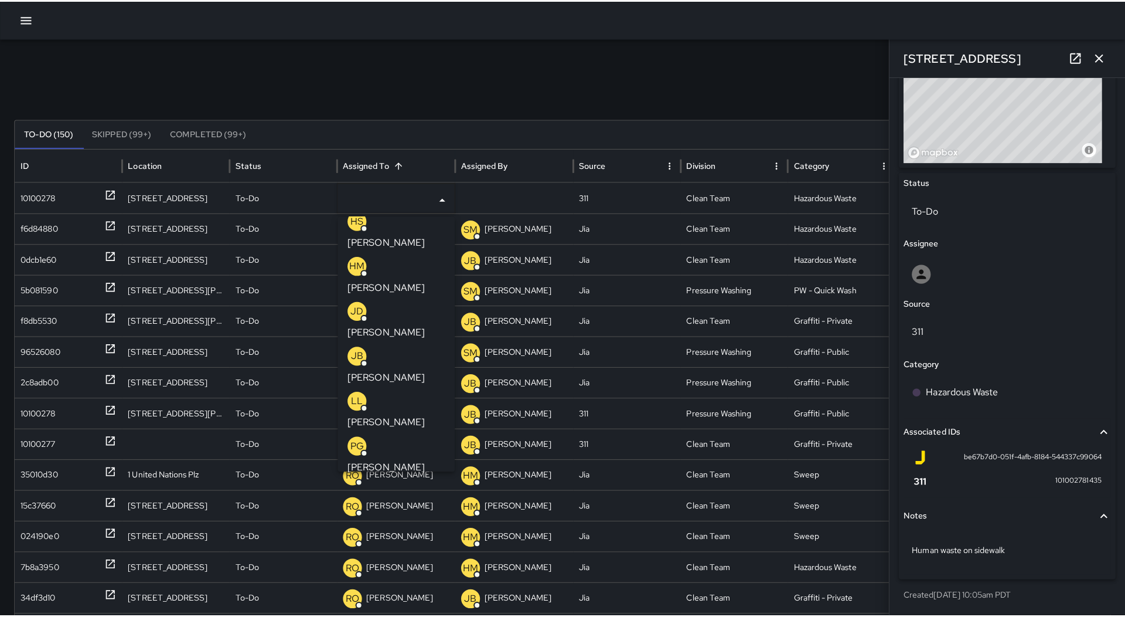
scroll to position [293, 0]
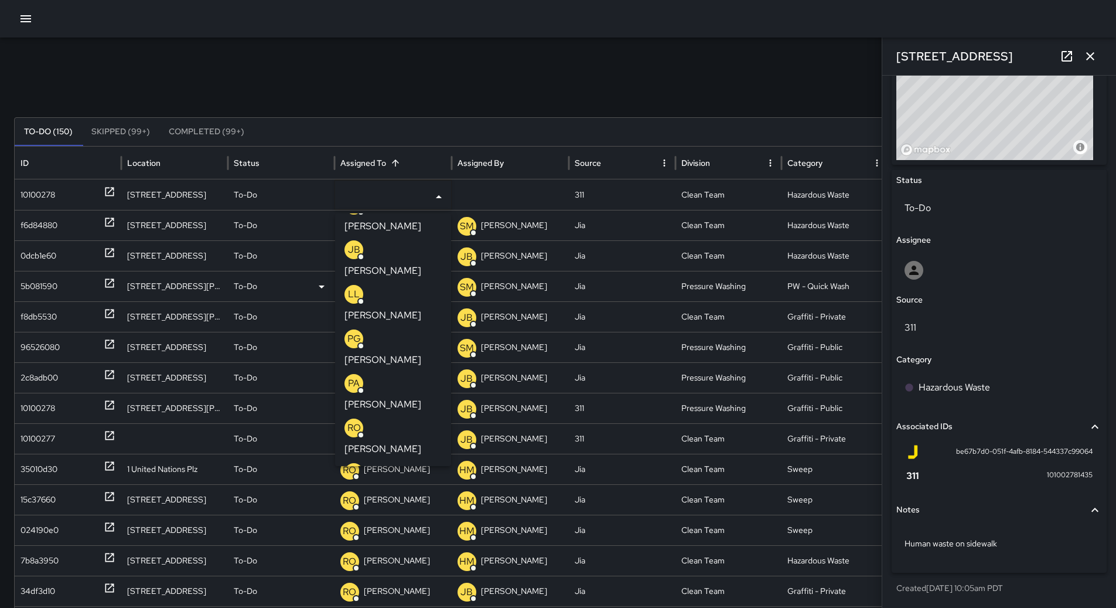
click at [410, 486] on p "[PERSON_NAME]" at bounding box center [383, 493] width 77 height 14
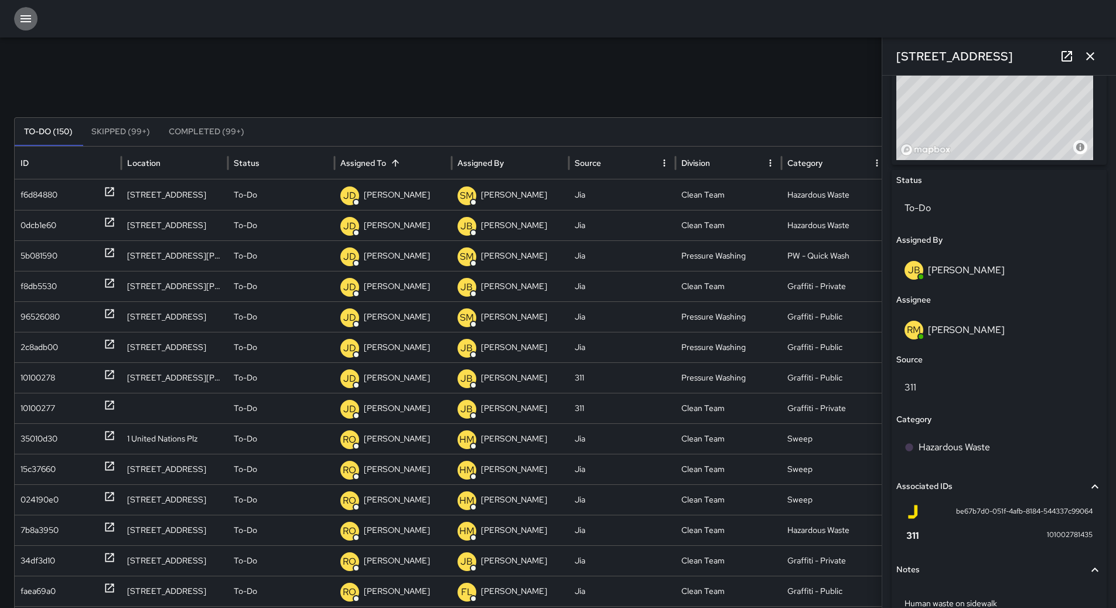
click at [25, 25] on icon "button" at bounding box center [26, 19] width 14 height 14
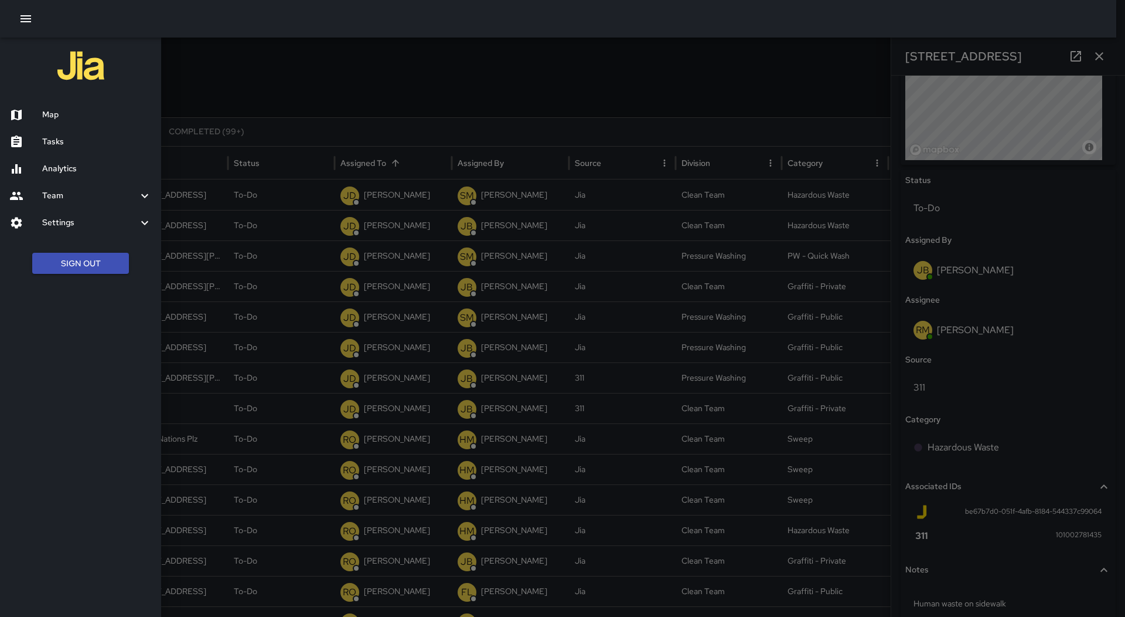
click at [56, 115] on h6 "Map" at bounding box center [97, 114] width 110 height 13
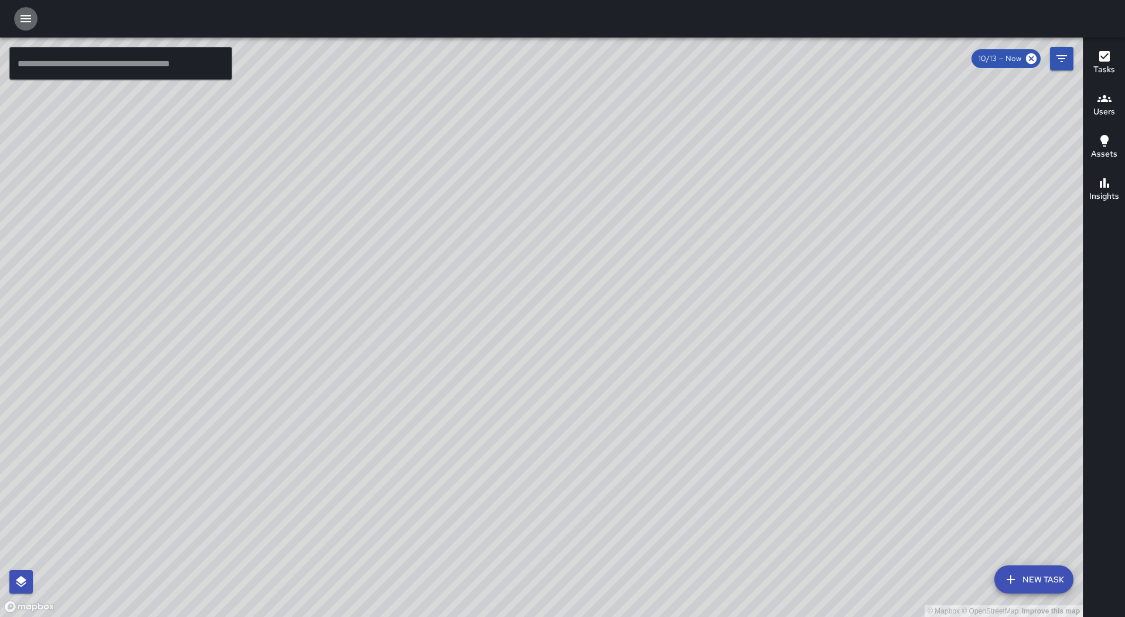
click at [31, 19] on icon "button" at bounding box center [26, 19] width 14 height 14
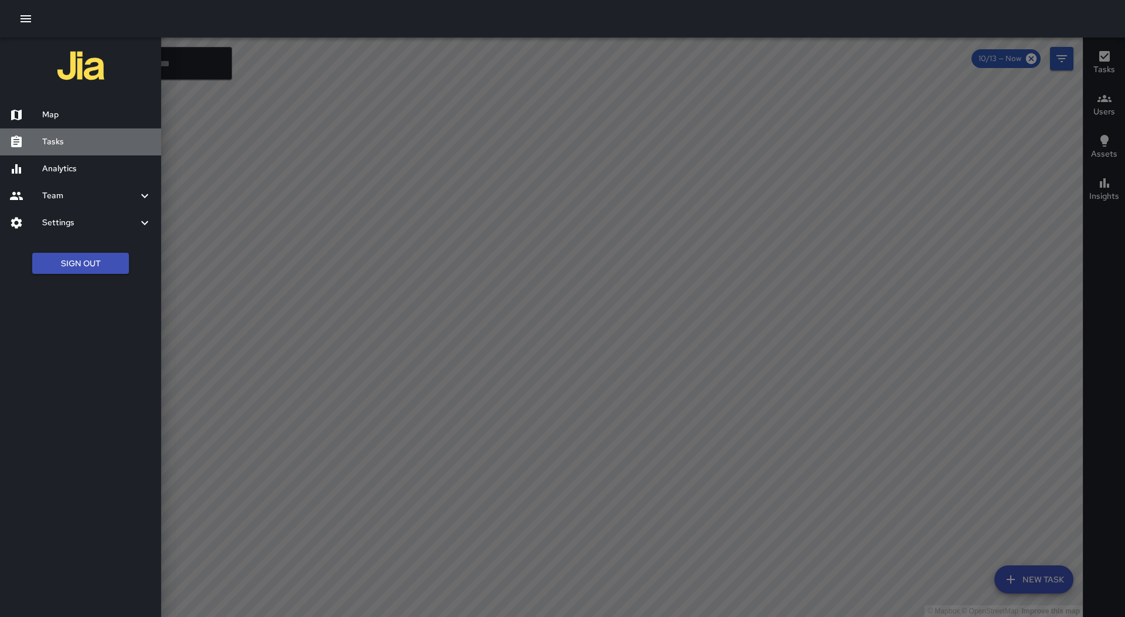
click at [83, 144] on h6 "Tasks" at bounding box center [97, 141] width 110 height 13
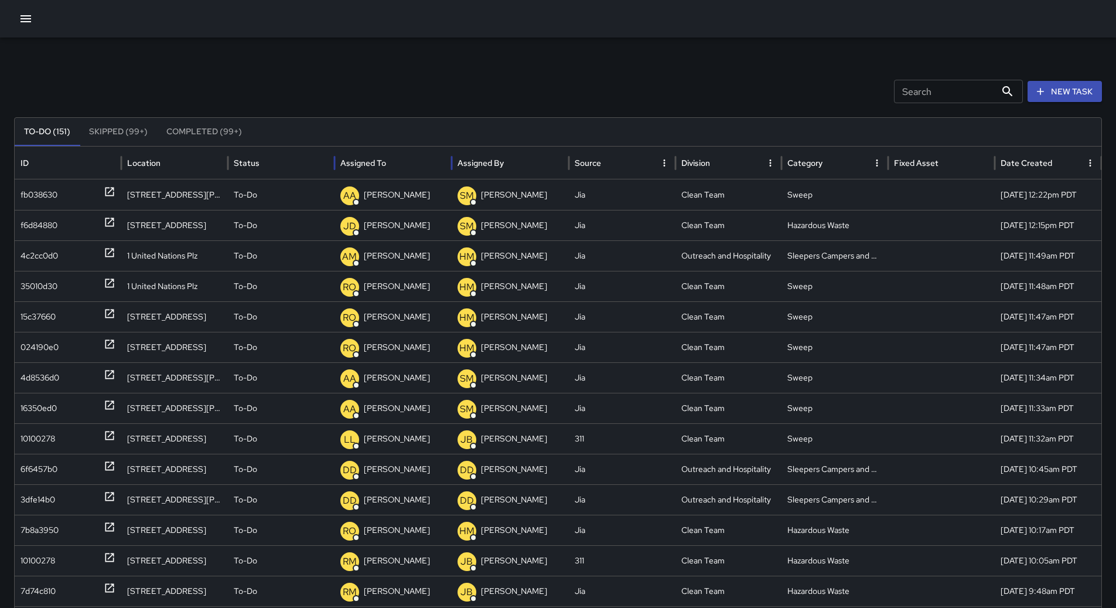
click at [407, 164] on div "Assigned To" at bounding box center [392, 163] width 105 height 32
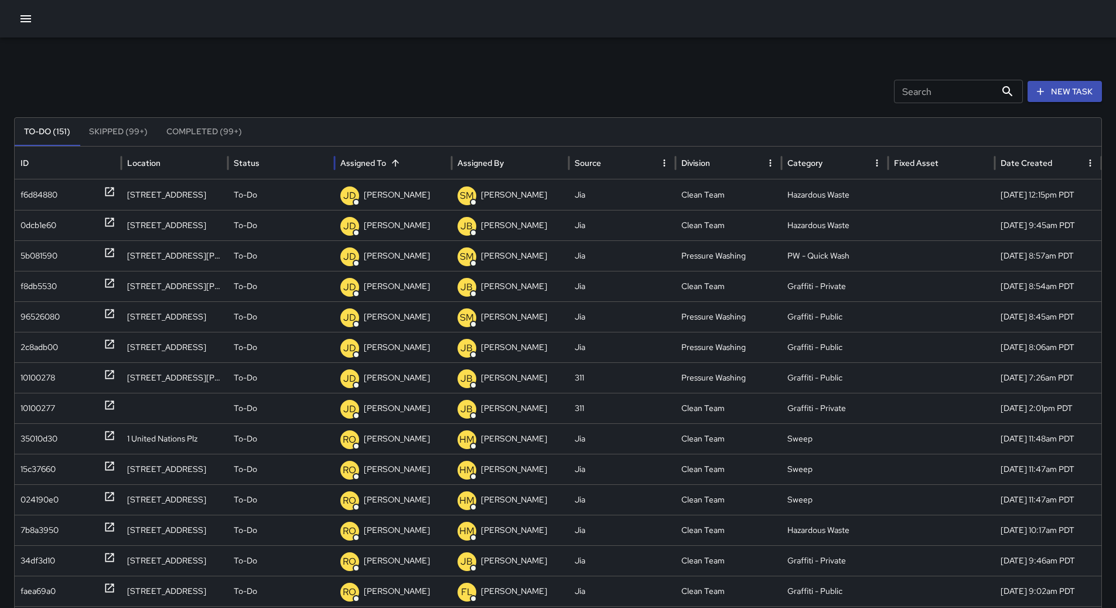
click at [31, 19] on icon "button" at bounding box center [26, 18] width 11 height 7
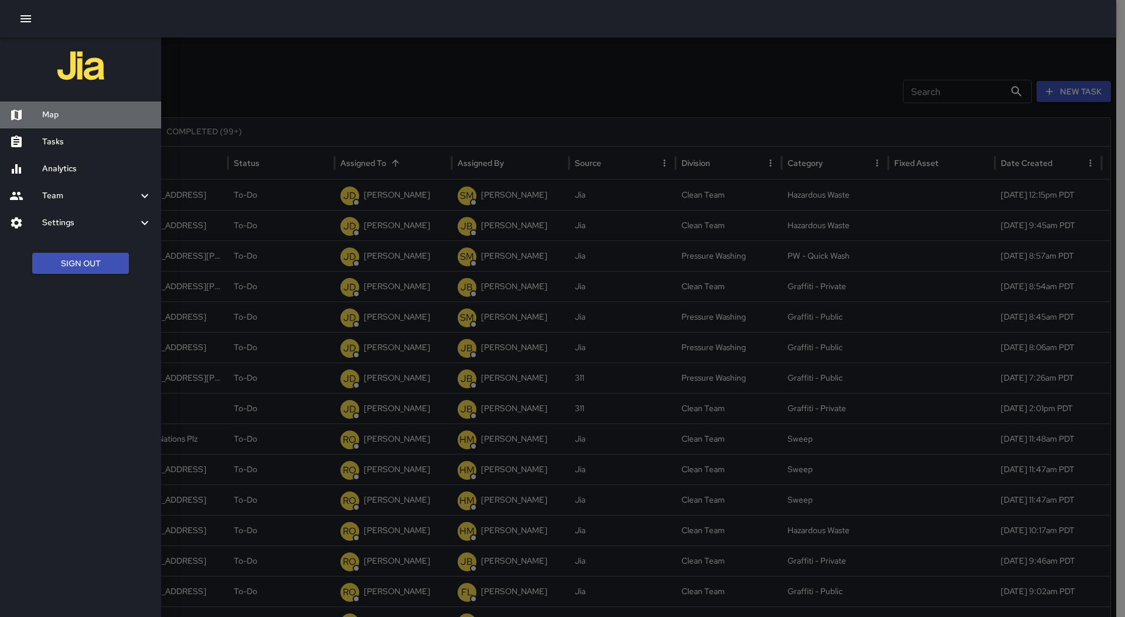
click at [92, 114] on h6 "Map" at bounding box center [97, 114] width 110 height 13
